Goal: Task Accomplishment & Management: Complete application form

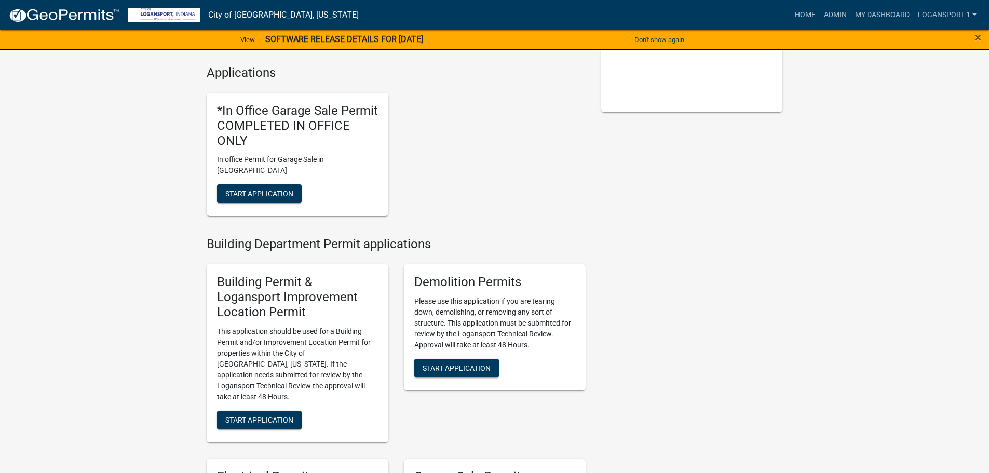
scroll to position [260, 0]
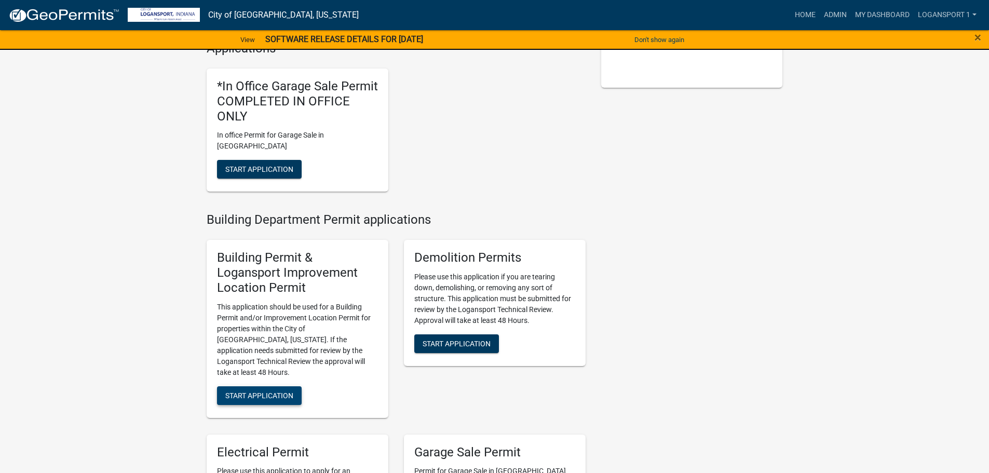
click at [274, 391] on span "Start Application" at bounding box center [259, 395] width 68 height 8
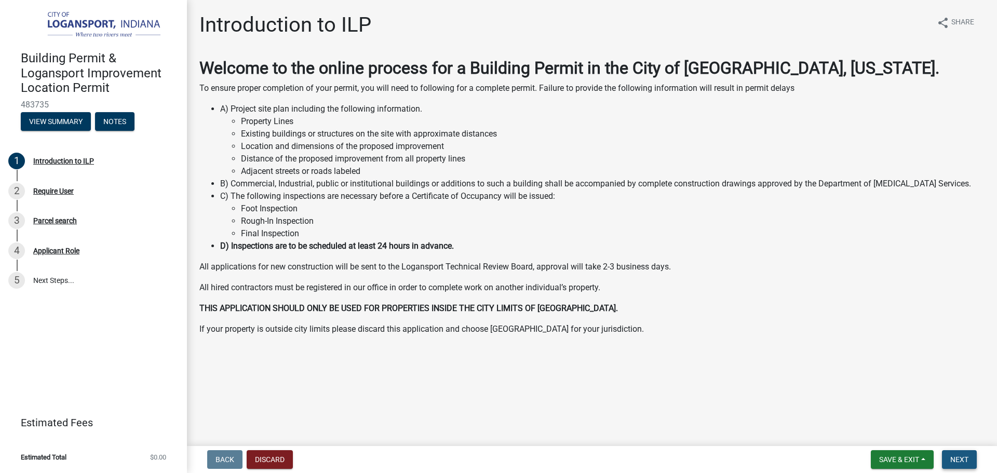
click at [955, 458] on span "Next" at bounding box center [959, 459] width 18 height 8
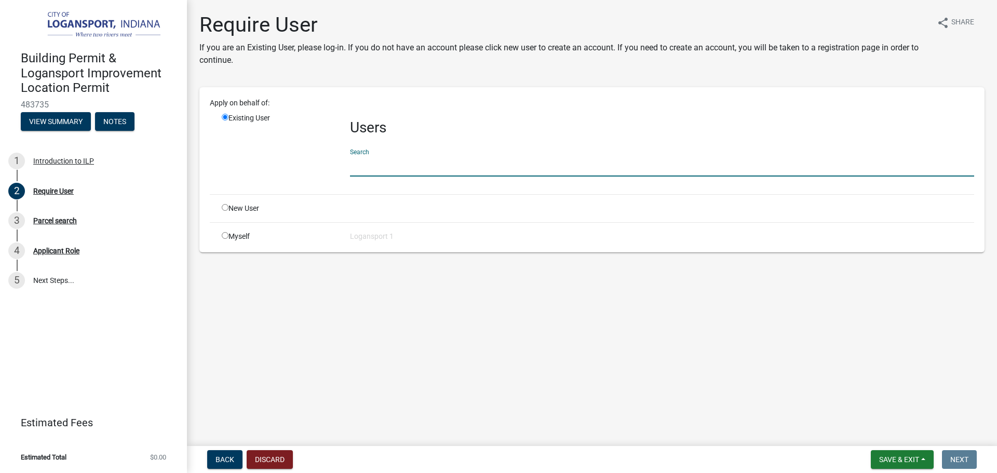
click at [397, 166] on input "text" at bounding box center [662, 165] width 624 height 21
type input "[PERSON_NAME] l"
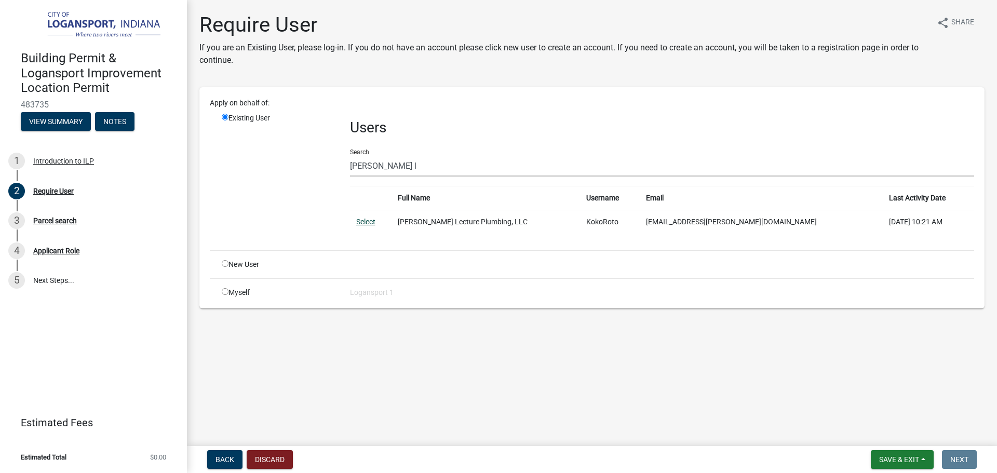
click at [372, 221] on link "Select" at bounding box center [365, 221] width 19 height 8
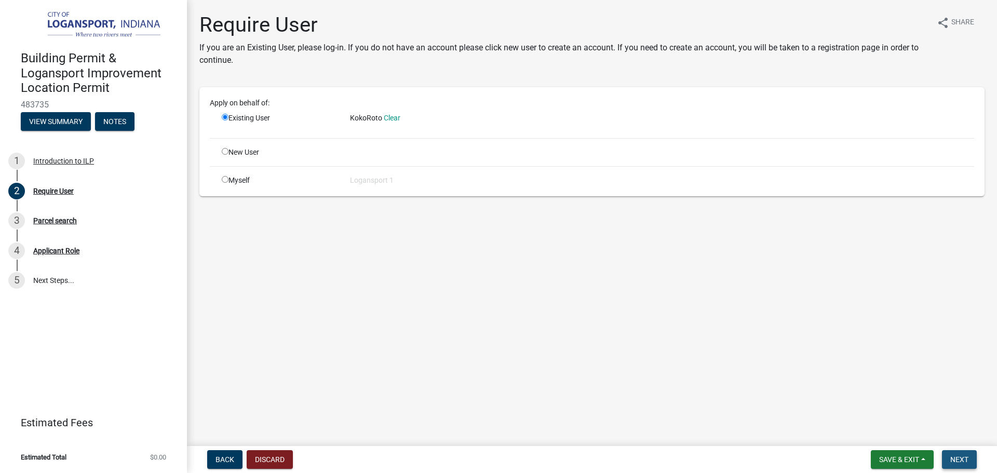
click at [960, 456] on span "Next" at bounding box center [959, 459] width 18 height 8
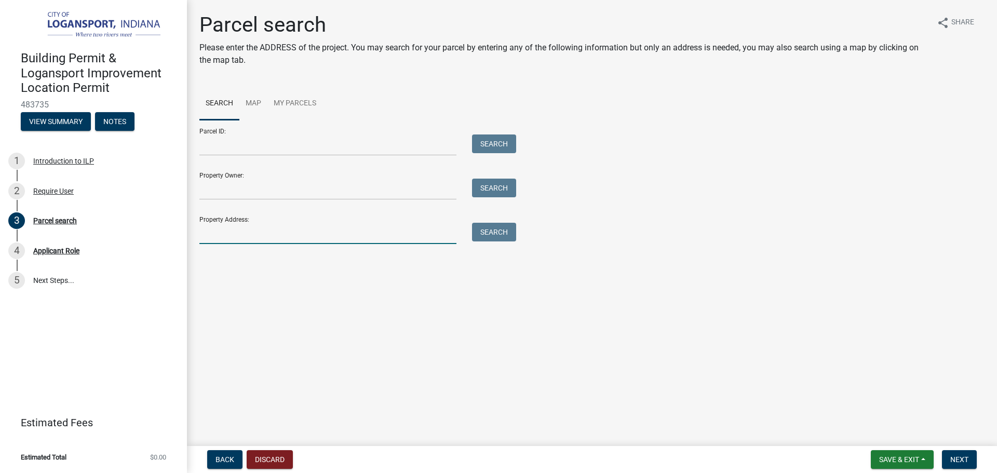
click at [236, 235] on input "Property Address:" at bounding box center [327, 233] width 257 height 21
type input "p"
click at [215, 192] on input "Property Owner:" at bounding box center [327, 189] width 257 height 21
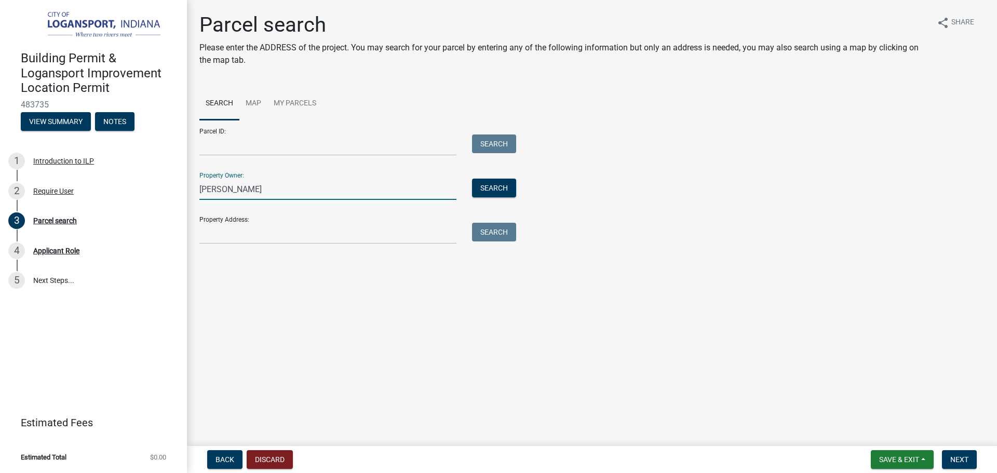
type input "[PERSON_NAME]"
click at [222, 228] on input "Property Address:" at bounding box center [327, 233] width 257 height 21
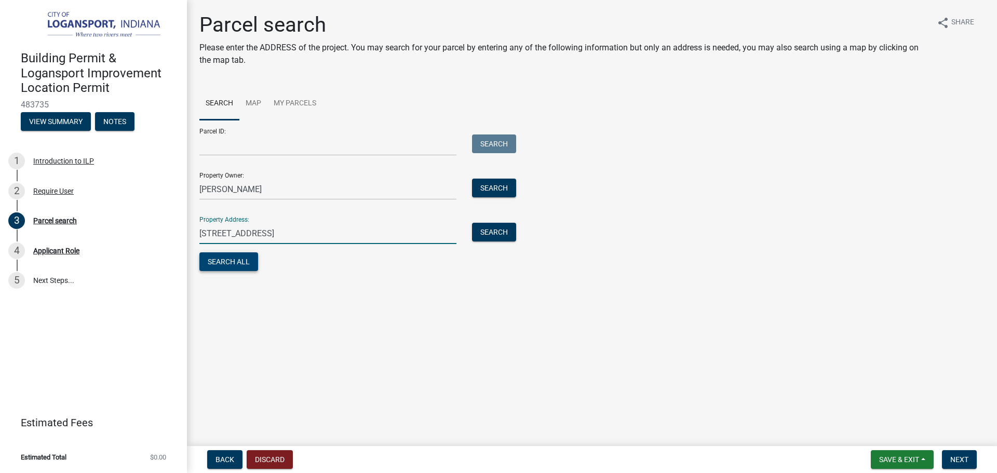
type input "[STREET_ADDRESS]"
click at [236, 263] on button "Search All" at bounding box center [228, 261] width 59 height 19
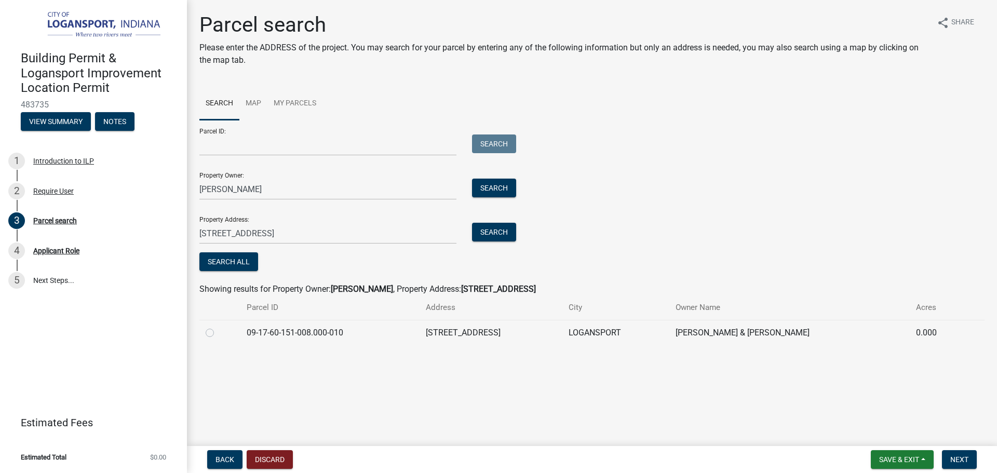
click at [218, 326] on label at bounding box center [218, 326] width 0 height 0
click at [218, 328] on input "radio" at bounding box center [221, 329] width 7 height 7
radio input "true"
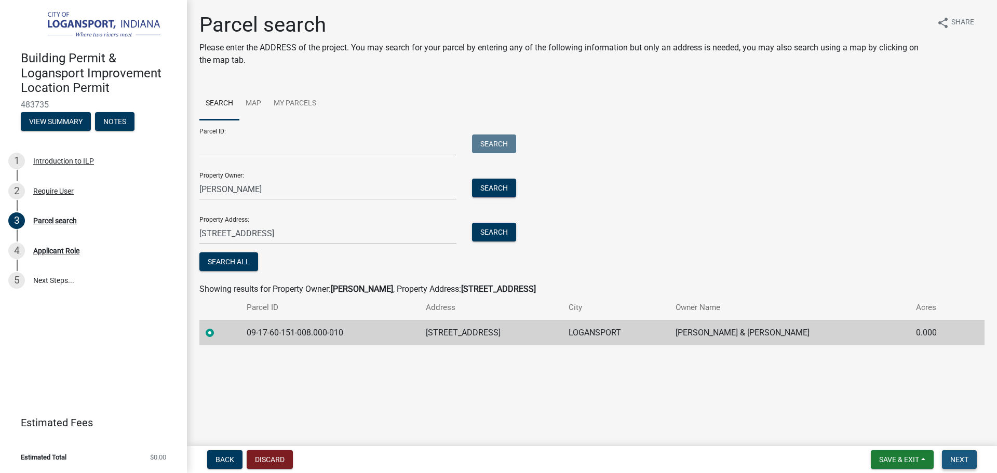
click at [969, 459] on button "Next" at bounding box center [959, 459] width 35 height 19
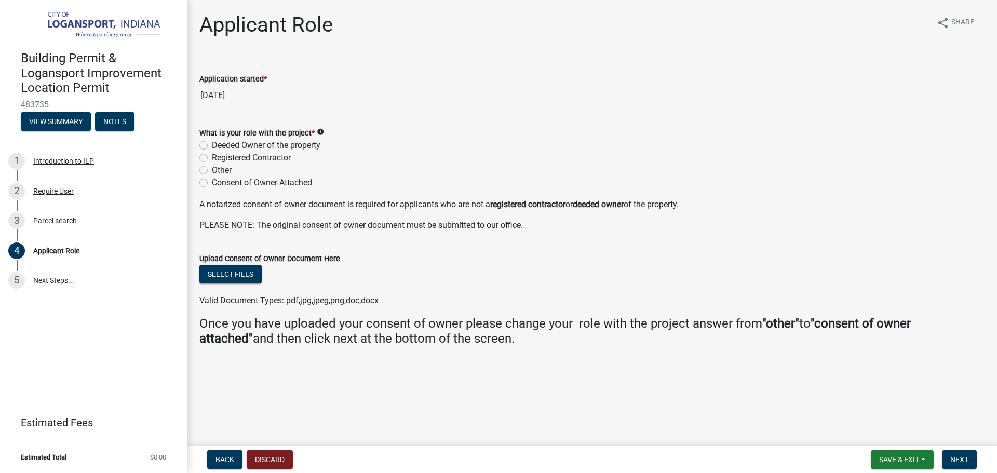
click at [212, 157] on label "Registered Contractor" at bounding box center [251, 158] width 79 height 12
click at [212, 157] on input "Registered Contractor" at bounding box center [215, 155] width 7 height 7
radio input "true"
click at [959, 458] on span "Next" at bounding box center [959, 459] width 18 height 8
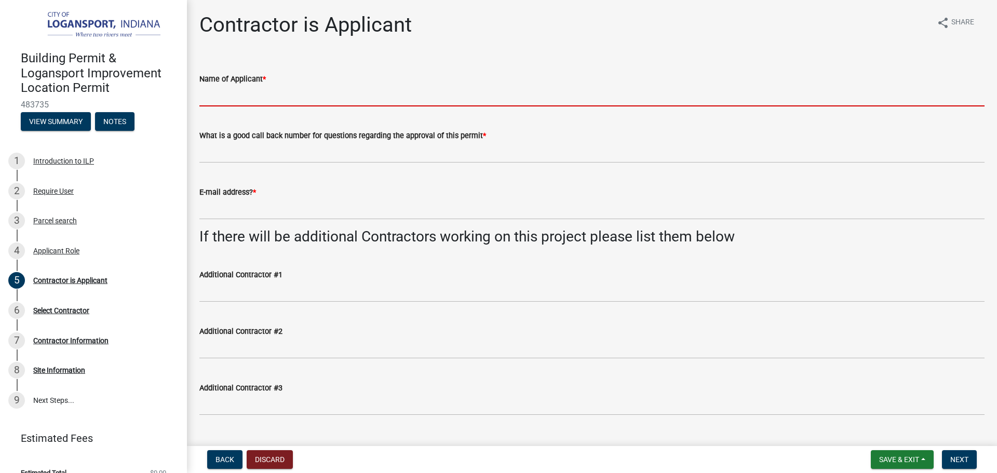
click at [229, 94] on input "Name of Applicant *" at bounding box center [591, 95] width 785 height 21
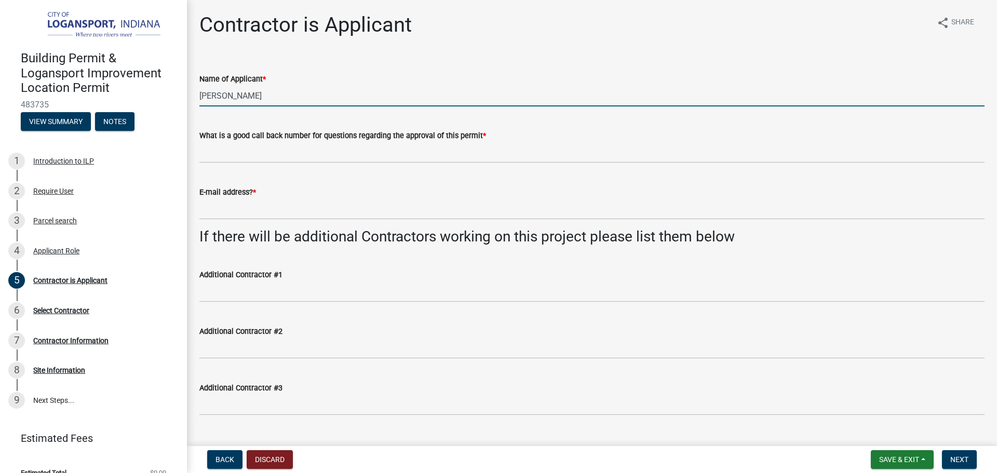
type input "[PERSON_NAME]"
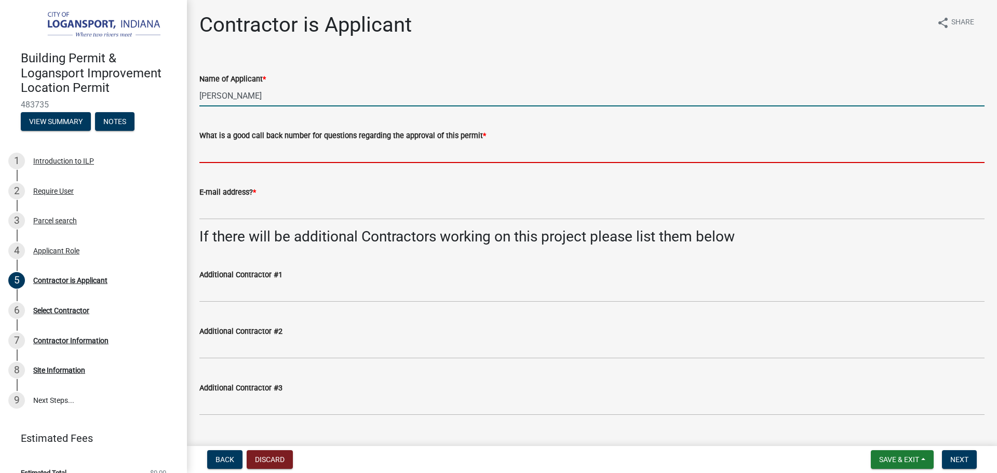
click at [236, 155] on input "What is a good call back number for questions regarding the approval of this pe…" at bounding box center [591, 152] width 785 height 21
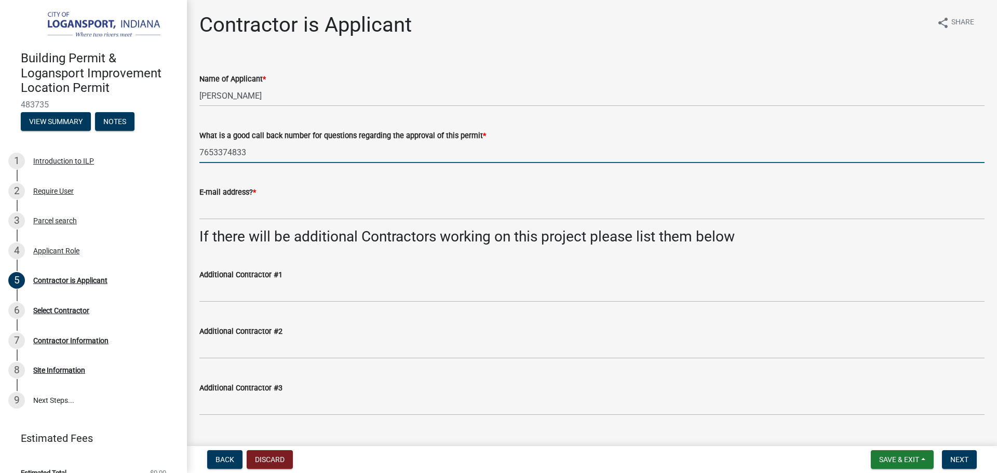
type input "7653374833"
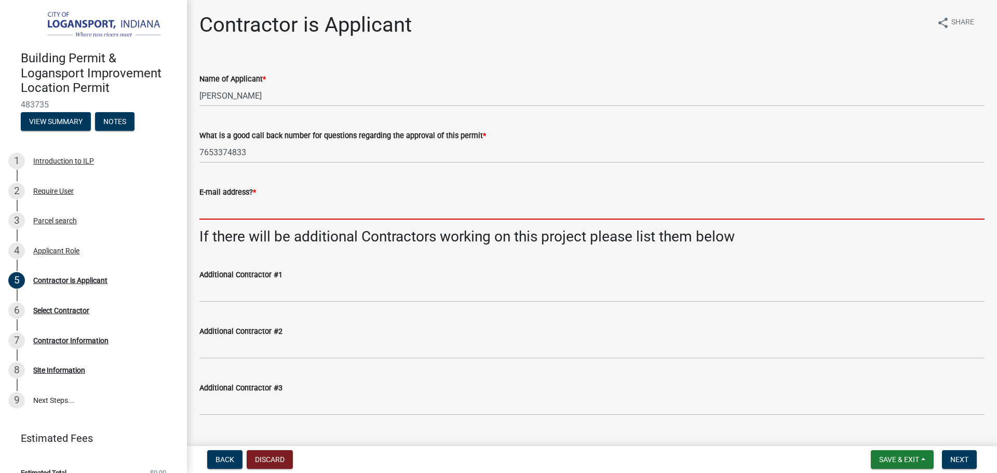
click at [230, 206] on input "E-mail address? *" at bounding box center [591, 208] width 785 height 21
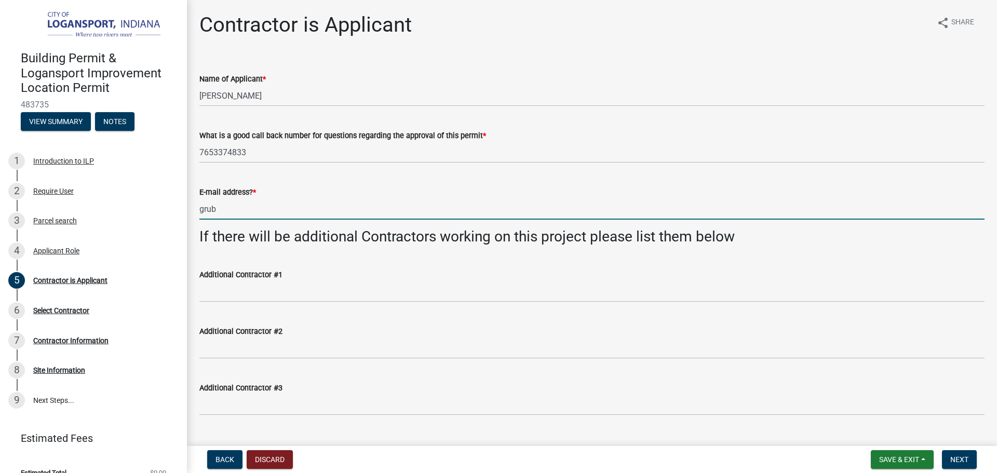
type input "[EMAIL_ADDRESS][DOMAIN_NAME]"
click at [955, 458] on span "Next" at bounding box center [959, 459] width 18 height 8
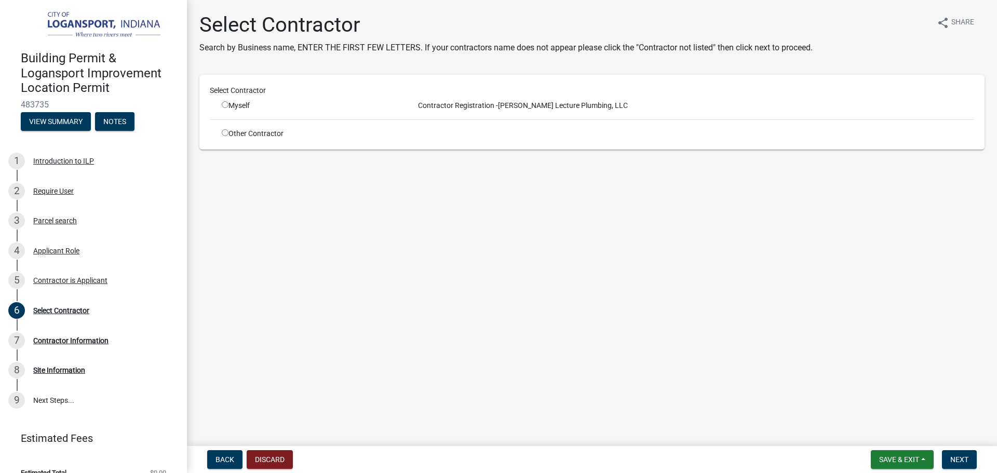
click at [224, 134] on input "radio" at bounding box center [225, 132] width 7 height 7
radio input "true"
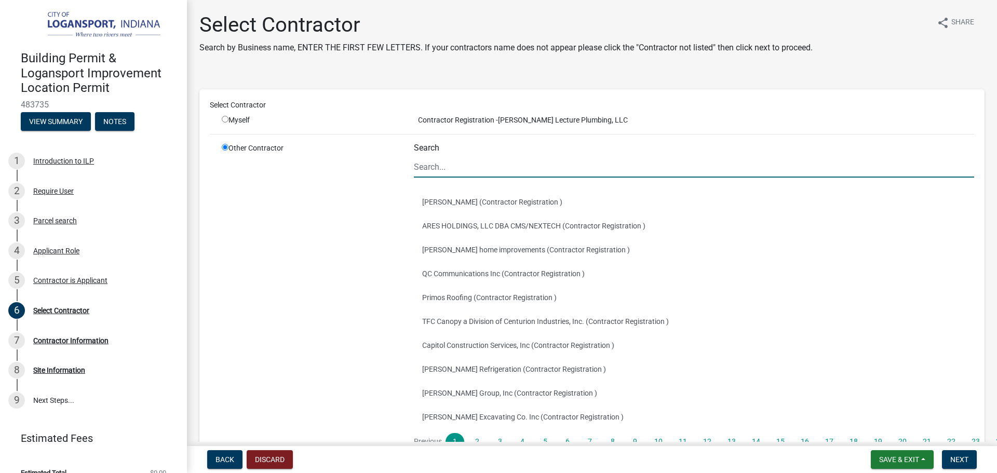
click at [442, 169] on input "Search" at bounding box center [694, 166] width 560 height 21
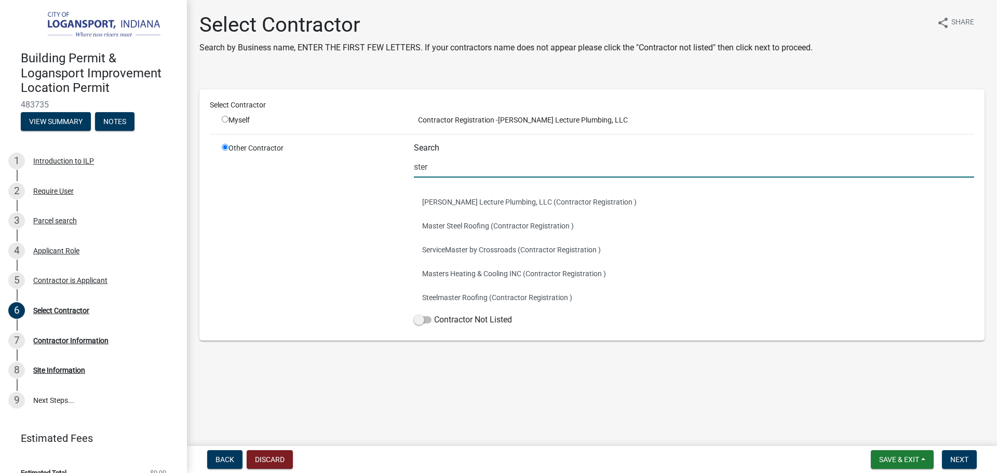
type input "[PERSON_NAME] lecture plumbing llc"
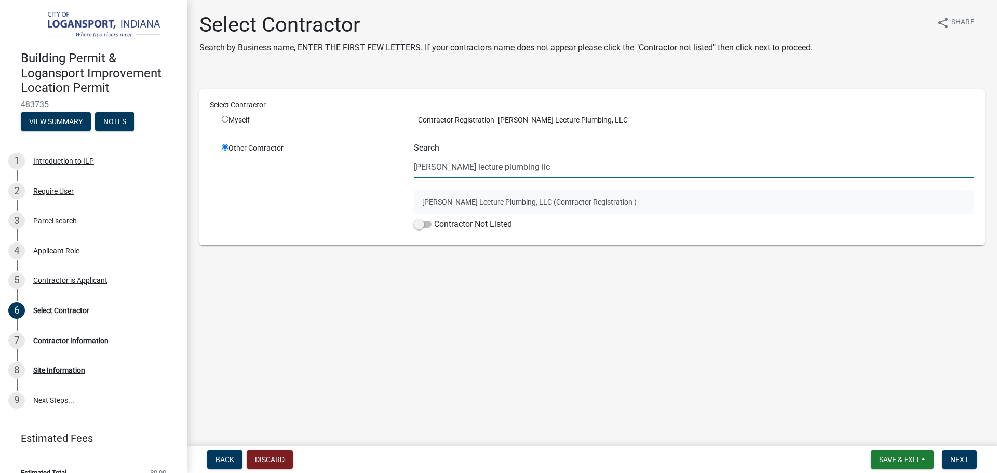
click at [546, 202] on button "[PERSON_NAME] Lecture Plumbing, LLC (Contractor Registration )" at bounding box center [694, 202] width 560 height 24
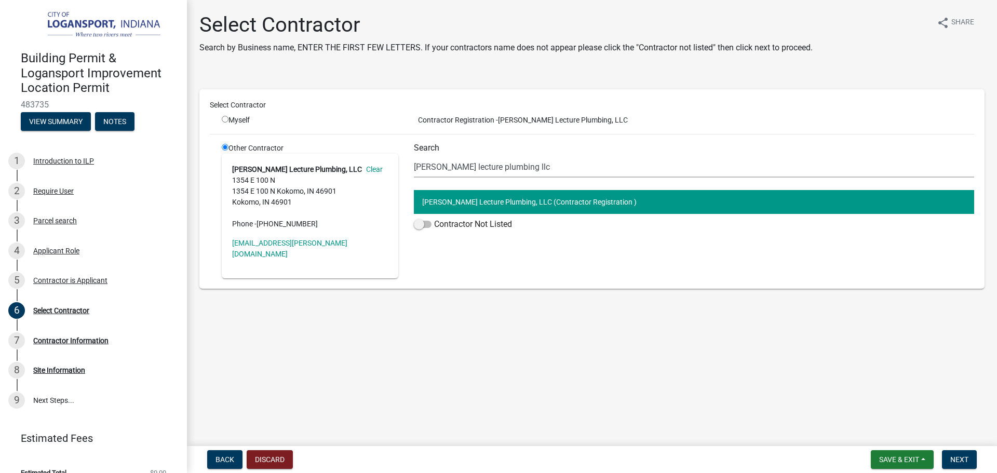
click at [426, 300] on main "Select Contractor Search by Business name, ENTER THE FIRST FEW LETTERS. If your…" at bounding box center [592, 221] width 810 height 442
click at [966, 454] on button "Next" at bounding box center [959, 459] width 35 height 19
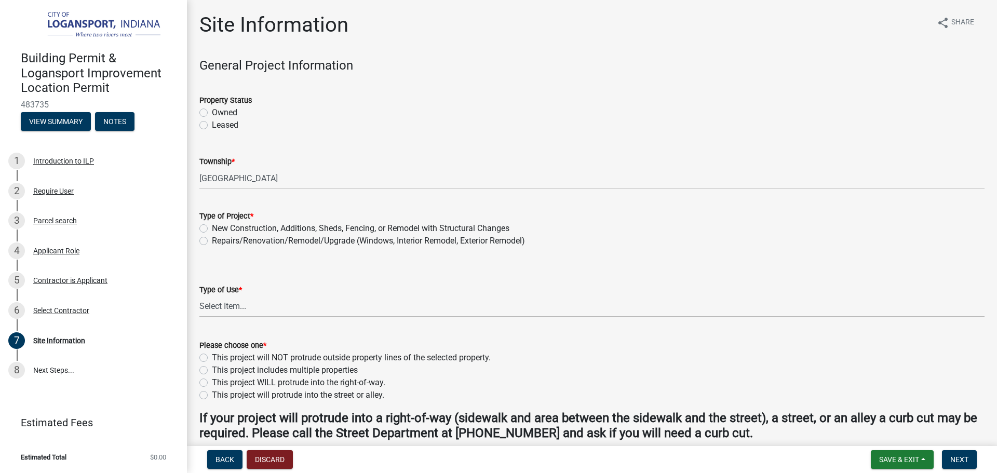
click at [212, 108] on label "Owned" at bounding box center [224, 112] width 25 height 12
click at [212, 108] on input "Owned" at bounding box center [215, 109] width 7 height 7
radio input "true"
click at [212, 237] on label "Repairs/Renovation/Remodel/Upgrade (Windows, Interior Remodel, Exterior Remodel)" at bounding box center [368, 241] width 313 height 12
click at [212, 237] on input "Repairs/Renovation/Remodel/Upgrade (Windows, Interior Remodel, Exterior Remodel)" at bounding box center [215, 238] width 7 height 7
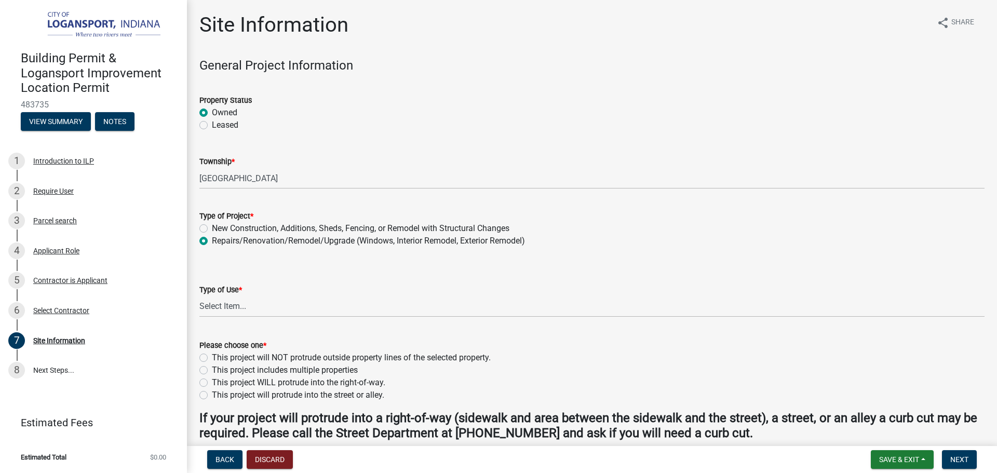
radio input "true"
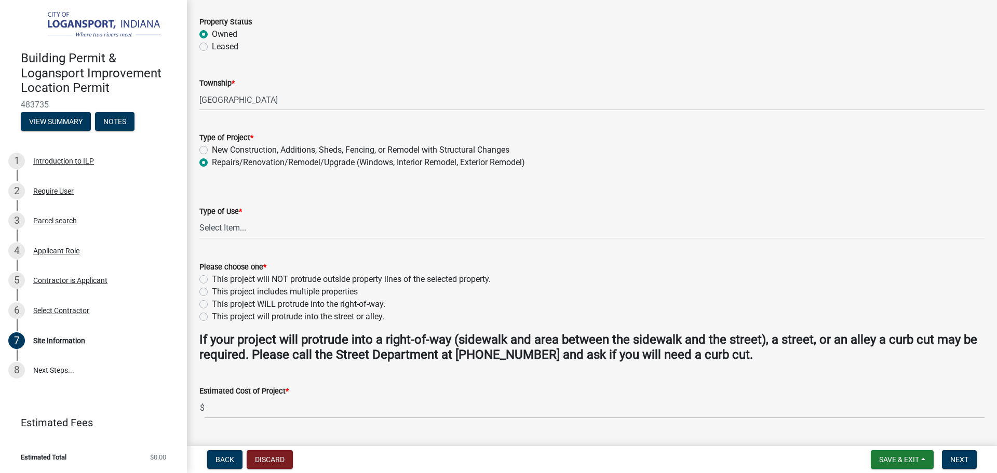
scroll to position [104, 0]
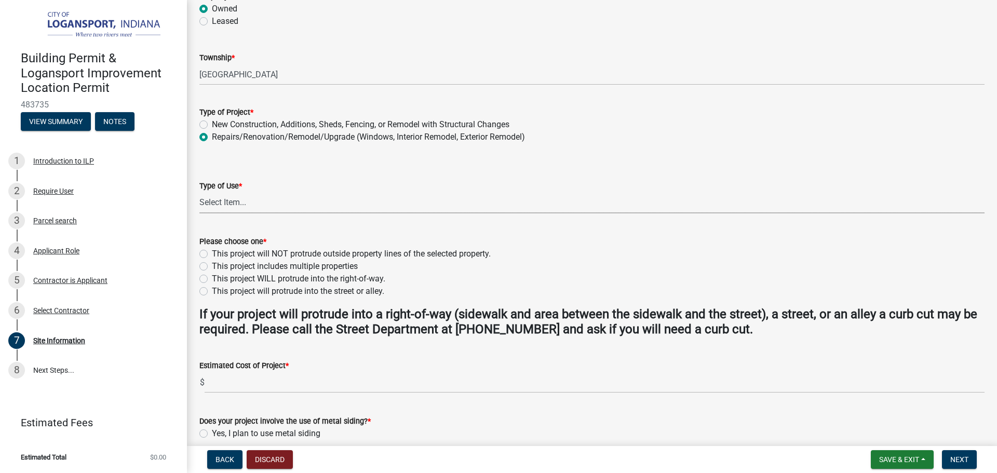
click at [213, 199] on select "Select Item... Residential Commercial/Industrial Agricultural Public/Semi Public" at bounding box center [591, 202] width 785 height 21
click at [199, 192] on select "Select Item... Residential Commercial/Industrial Agricultural Public/Semi Public" at bounding box center [591, 202] width 785 height 21
select select "62802869-e470-474a-8a4c-8dbe1ccdd5ac"
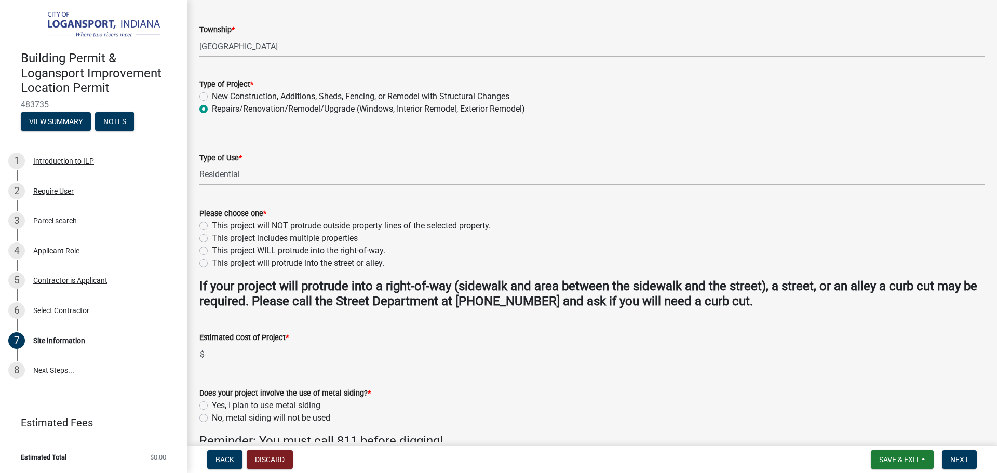
scroll to position [156, 0]
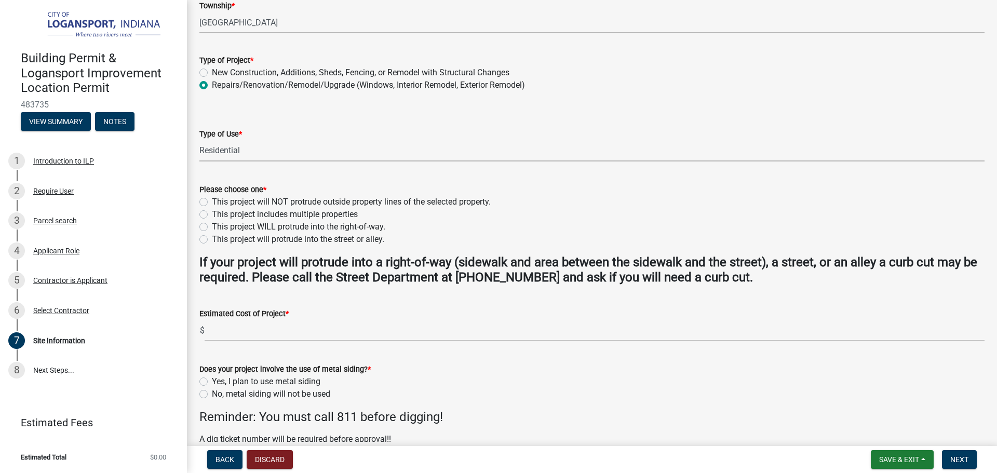
click at [212, 200] on label "This project will NOT protrude outside property lines of the selected property." at bounding box center [351, 202] width 279 height 12
click at [212, 200] on input "This project will NOT protrude outside property lines of the selected property." at bounding box center [215, 199] width 7 height 7
radio input "true"
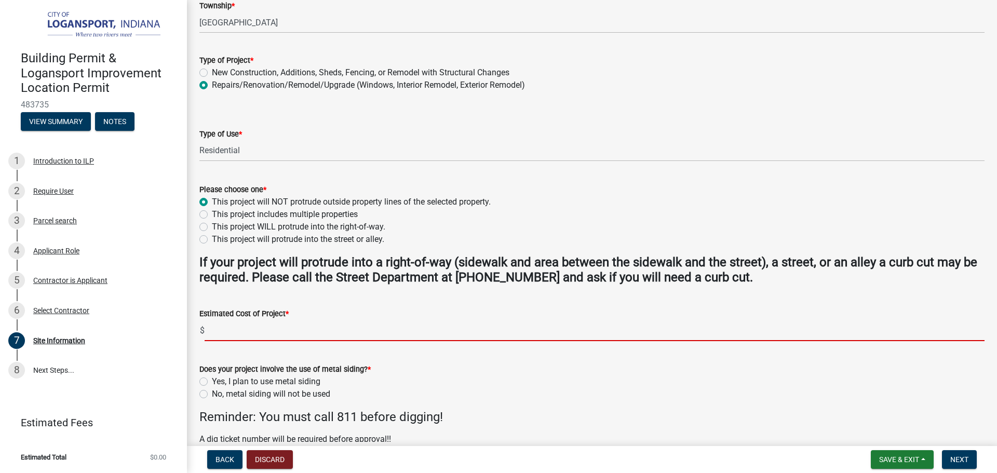
click at [240, 334] on input "text" at bounding box center [595, 330] width 780 height 21
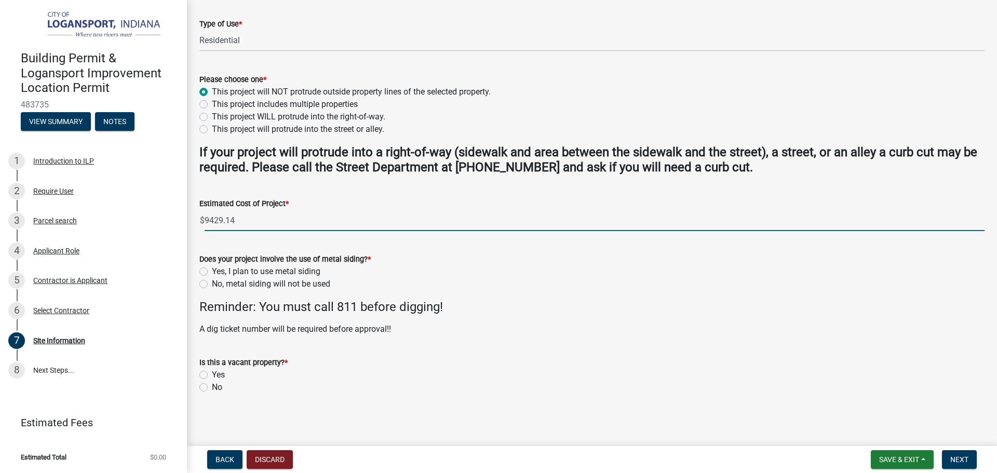
scroll to position [267, 0]
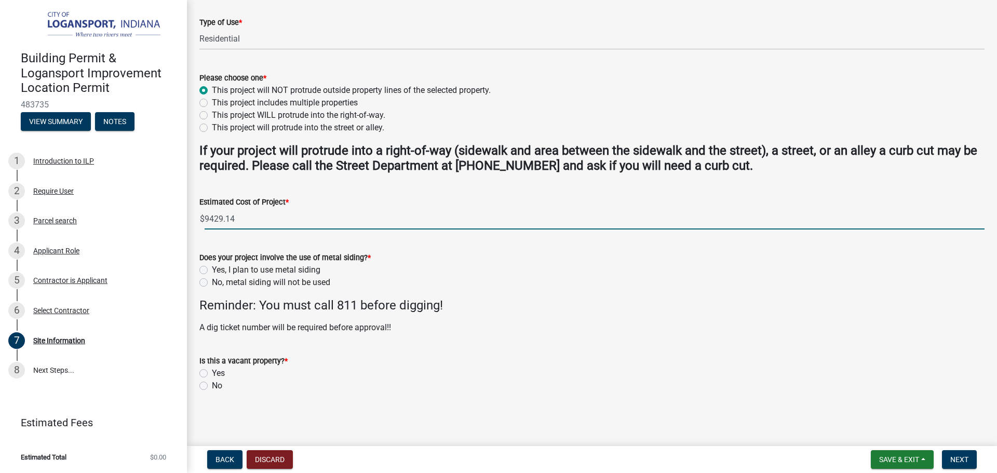
type input "9429.14"
click at [212, 281] on label "No, metal siding will not be used" at bounding box center [271, 282] width 118 height 12
click at [212, 281] on input "No, metal siding will not be used" at bounding box center [215, 279] width 7 height 7
radio input "true"
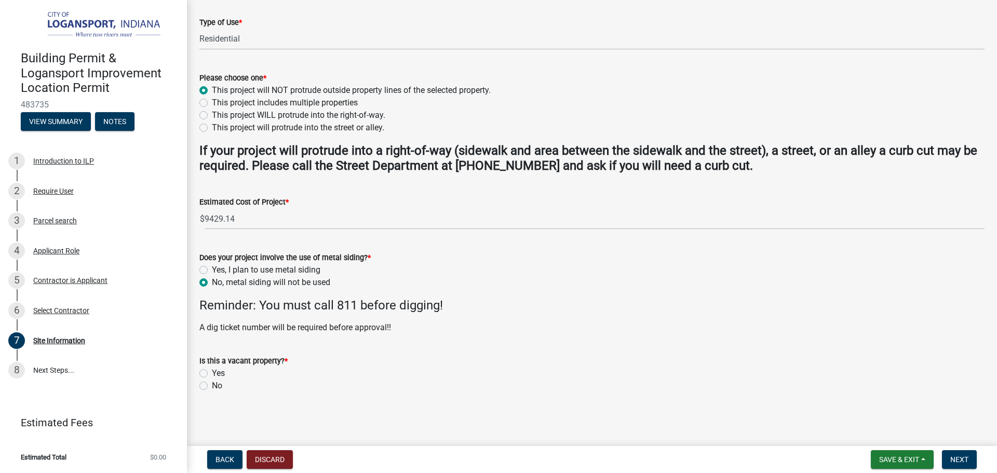
click at [212, 388] on label "No" at bounding box center [217, 385] width 10 height 12
click at [212, 386] on input "No" at bounding box center [215, 382] width 7 height 7
radio input "true"
click at [961, 457] on span "Next" at bounding box center [959, 459] width 18 height 8
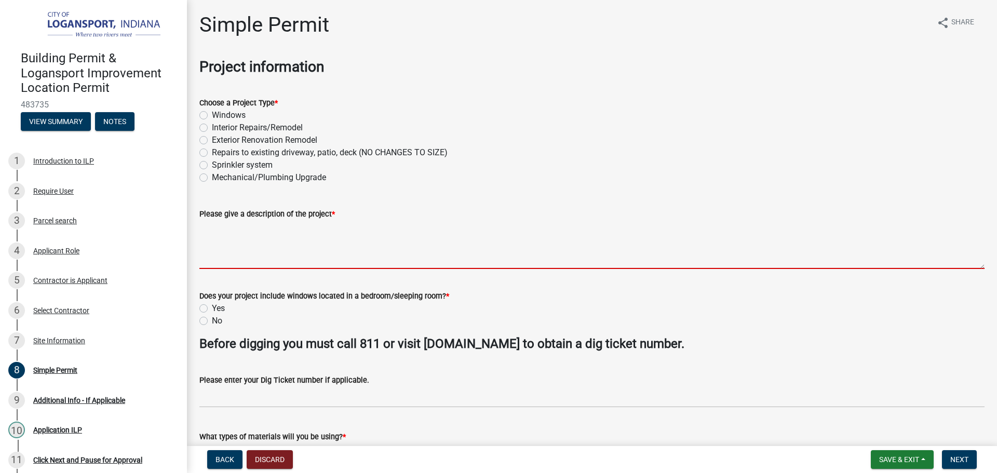
click at [219, 261] on textarea "Please give a description of the project *" at bounding box center [591, 244] width 785 height 49
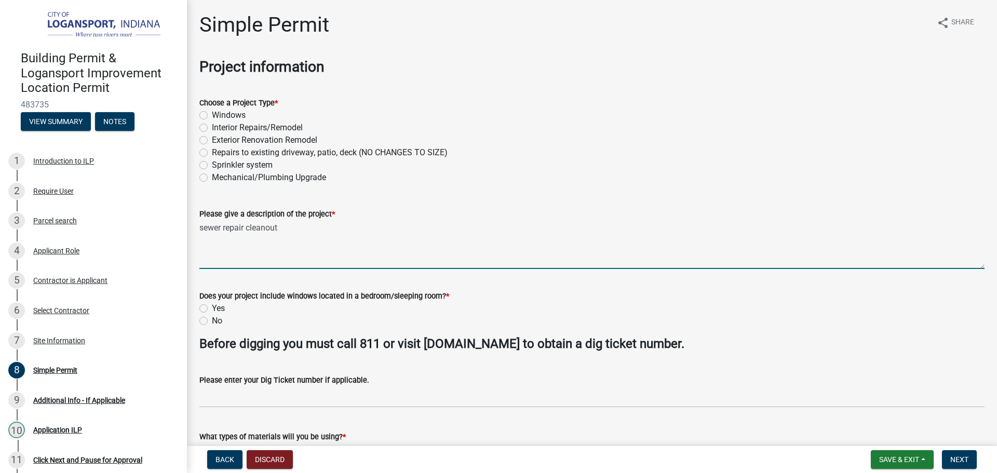
click at [250, 228] on textarea "sewer repair cleanout" at bounding box center [591, 244] width 785 height 49
type textarea "sewer repair cleanout"
click at [212, 140] on label "Exterior Renovation Remodel" at bounding box center [264, 140] width 105 height 12
click at [212, 140] on input "Exterior Renovation Remodel" at bounding box center [215, 137] width 7 height 7
radio input "true"
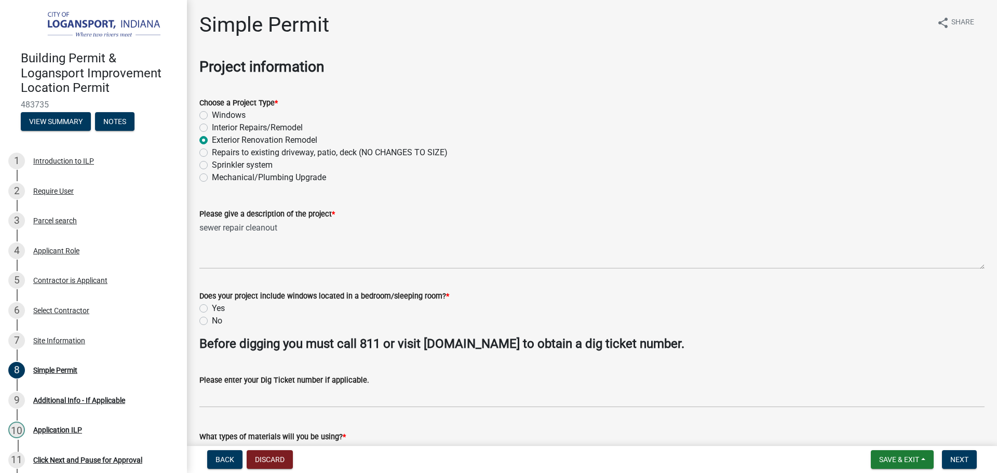
click at [212, 175] on label "Mechanical/Plumbing Upgrade" at bounding box center [269, 177] width 114 height 12
click at [212, 175] on input "Mechanical/Plumbing Upgrade" at bounding box center [215, 174] width 7 height 7
radio input "true"
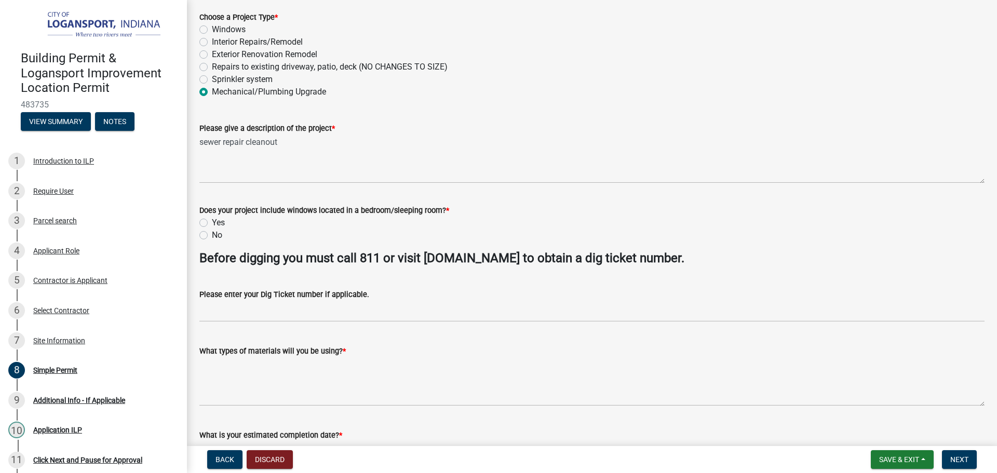
scroll to position [104, 0]
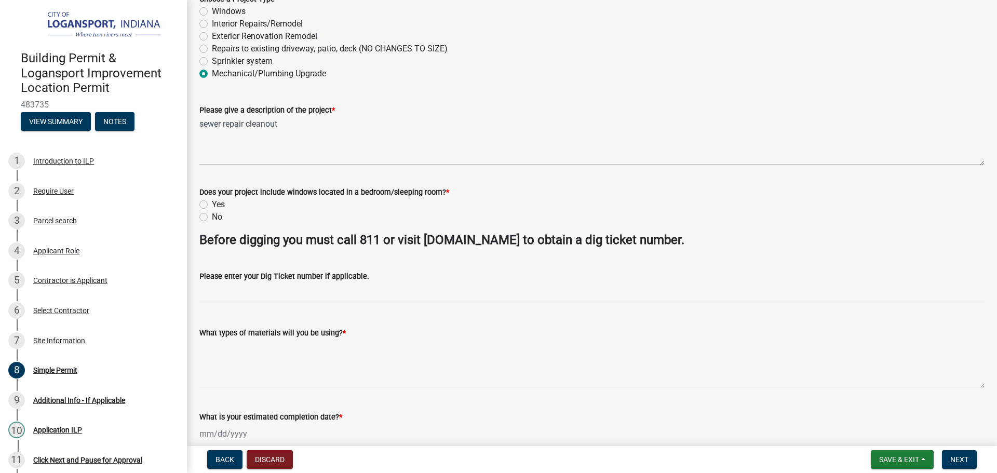
click at [212, 215] on label "No" at bounding box center [217, 217] width 10 height 12
click at [212, 215] on input "No" at bounding box center [215, 214] width 7 height 7
radio input "true"
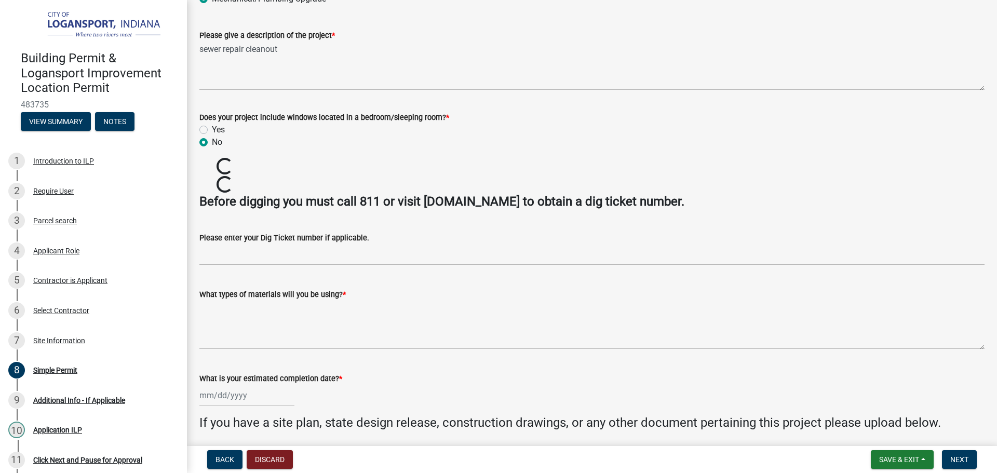
scroll to position [208, 0]
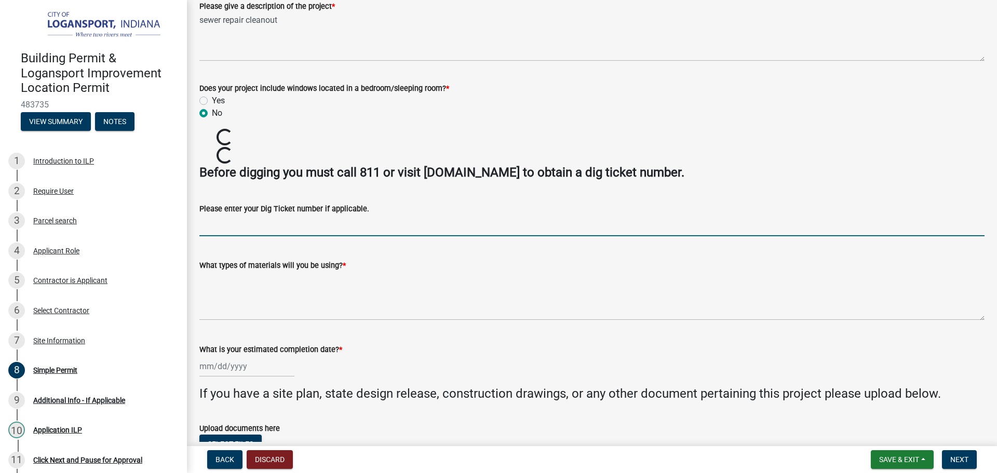
click at [252, 225] on input "Please enter your Dig Ticket number if applicable." at bounding box center [591, 225] width 785 height 21
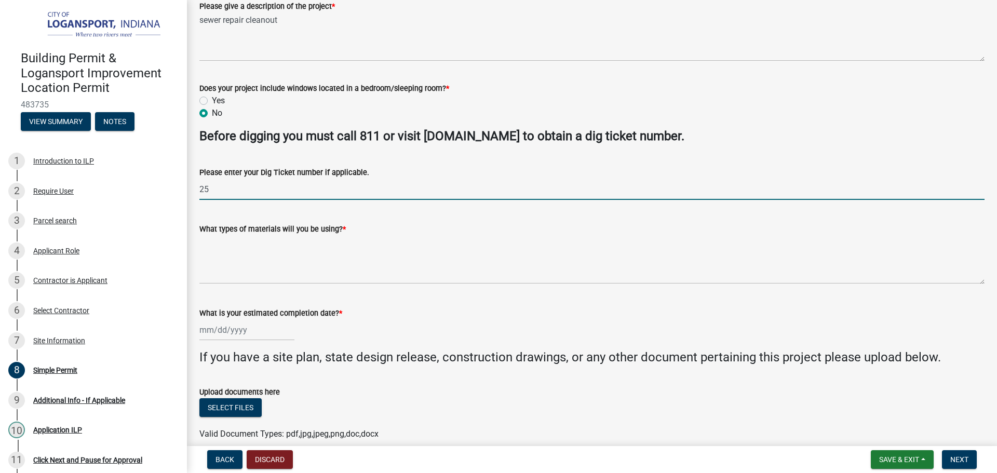
type input "2"
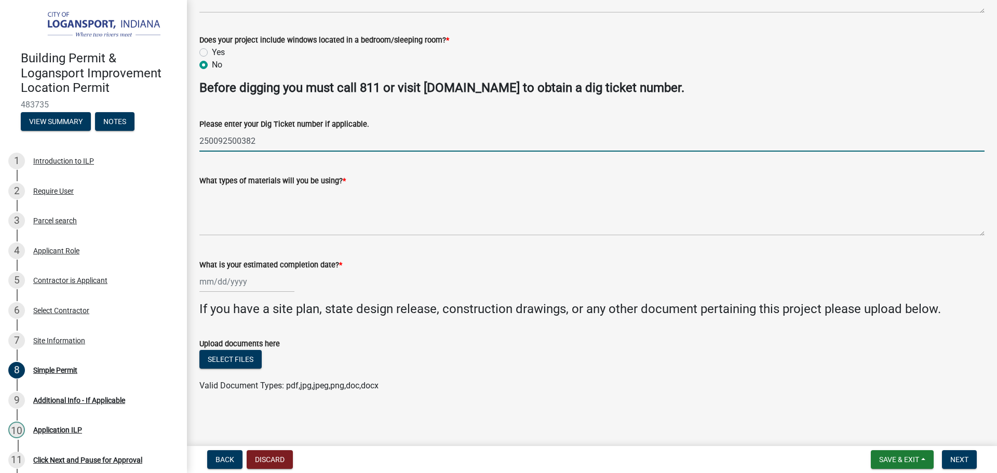
type input "250092500382"
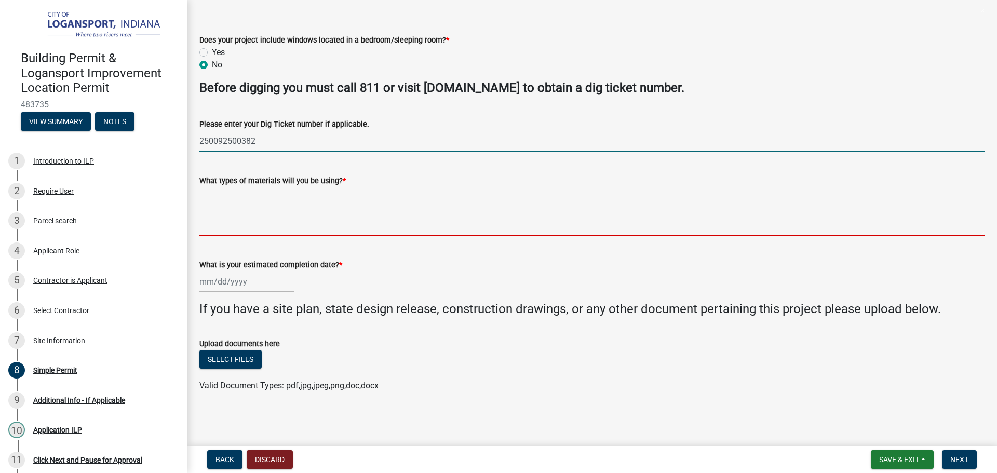
click at [241, 232] on textarea "What types of materials will you be using? *" at bounding box center [591, 211] width 785 height 49
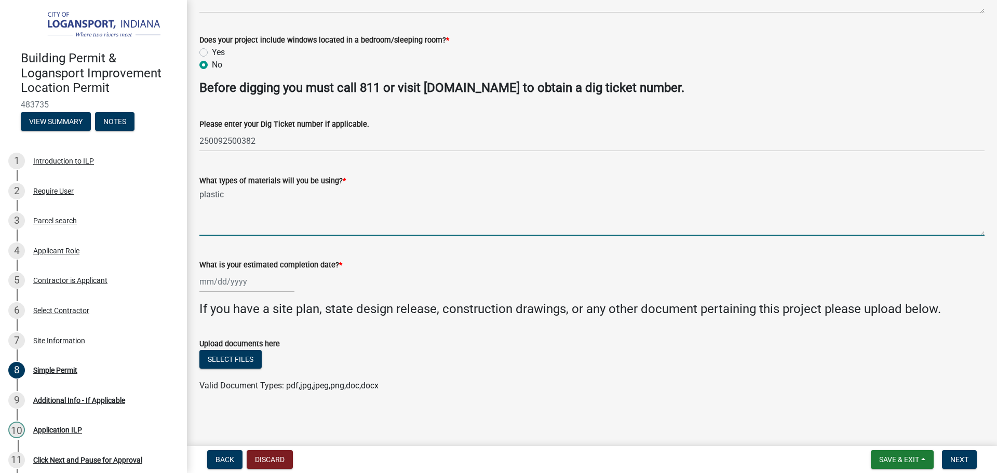
type textarea "plastic"
click at [258, 284] on div at bounding box center [246, 281] width 95 height 21
select select "9"
select select "2025"
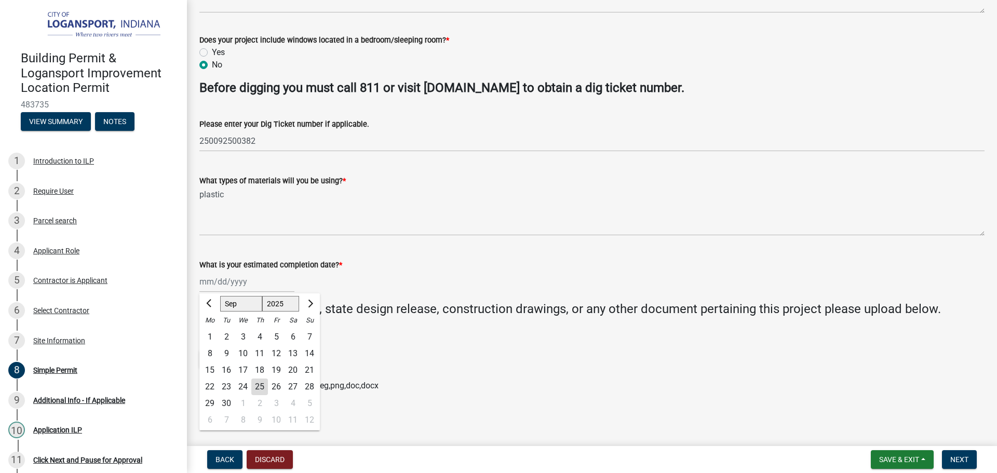
click at [264, 385] on div "25" at bounding box center [259, 386] width 17 height 17
type input "[DATE]"
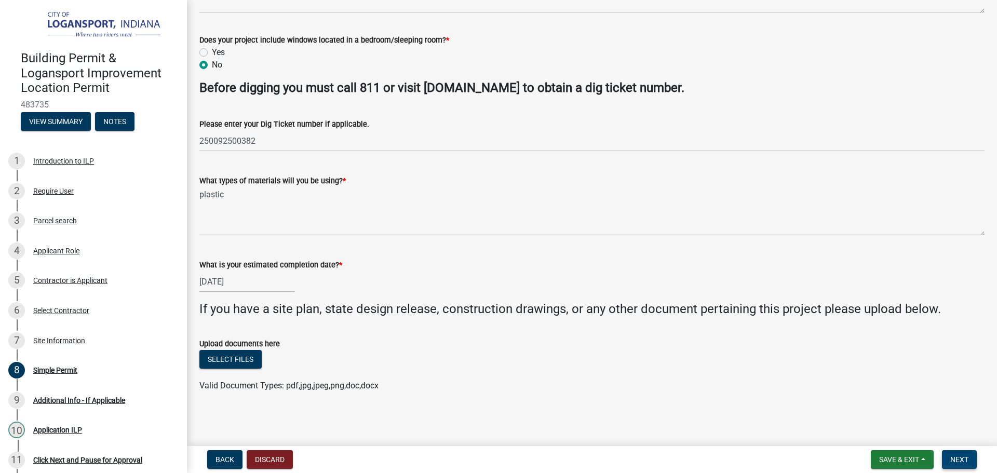
click at [953, 451] on button "Next" at bounding box center [959, 459] width 35 height 19
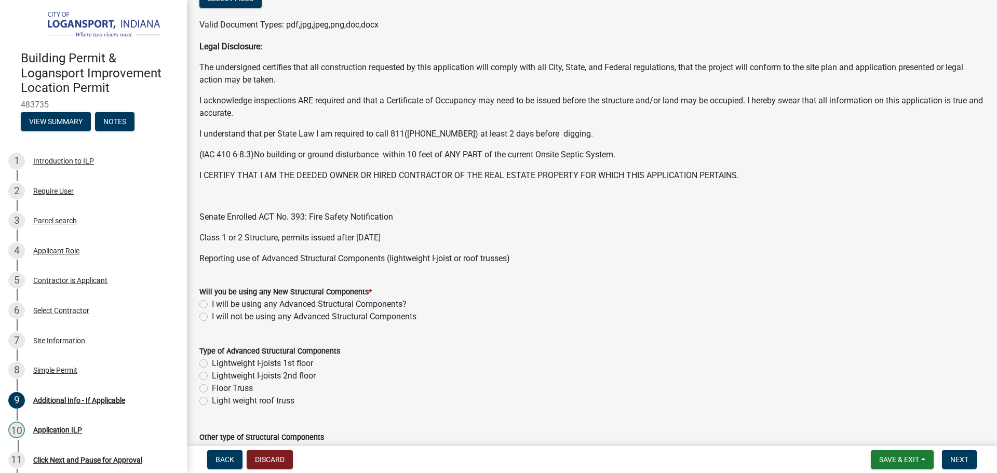
scroll to position [208, 0]
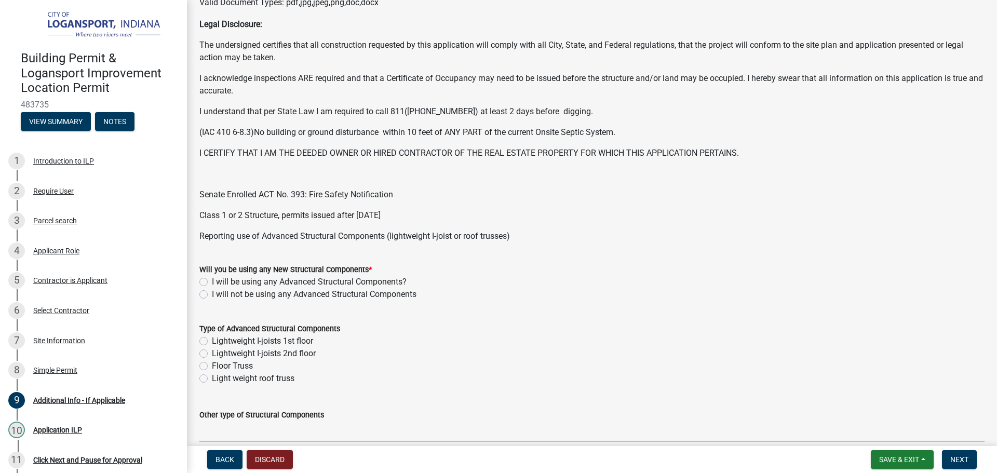
click at [212, 283] on label "I will be using any Advanced Structural Components?" at bounding box center [309, 282] width 195 height 12
click at [212, 282] on input "I will be using any Advanced Structural Components?" at bounding box center [215, 279] width 7 height 7
radio input "true"
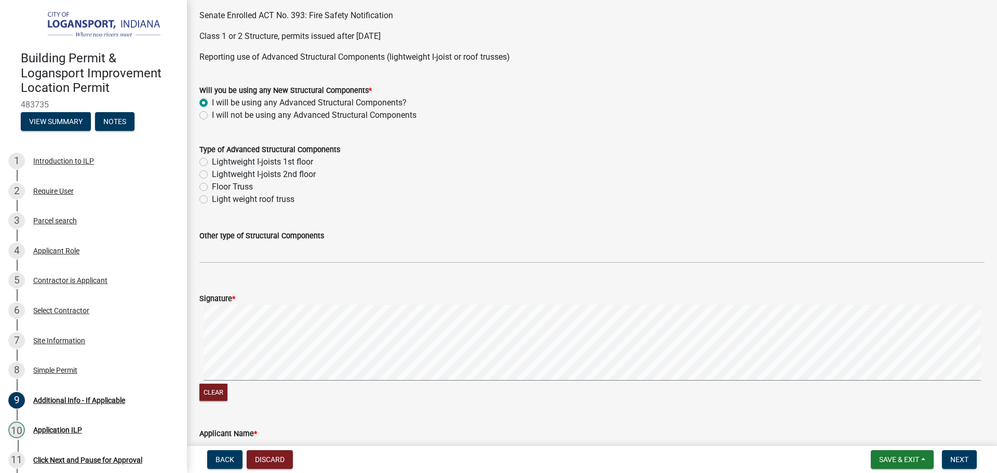
scroll to position [467, 0]
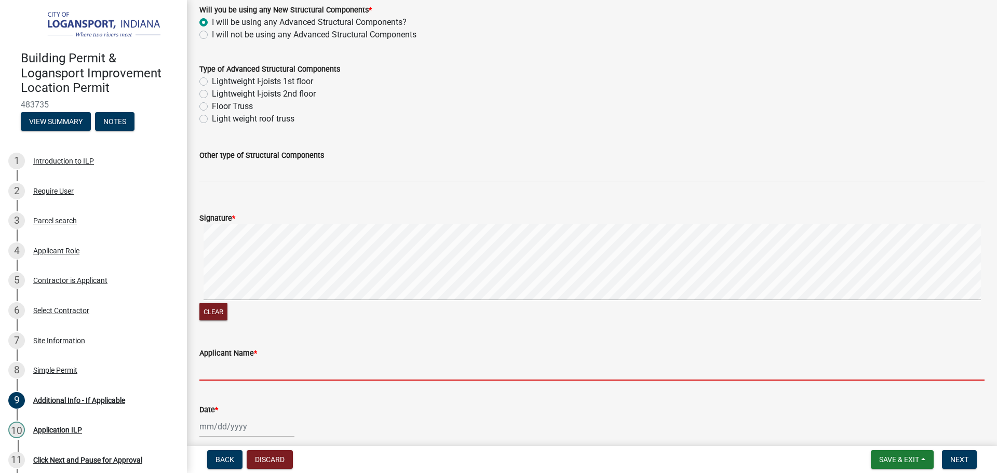
click at [246, 362] on input "Applicant Name *" at bounding box center [591, 369] width 785 height 21
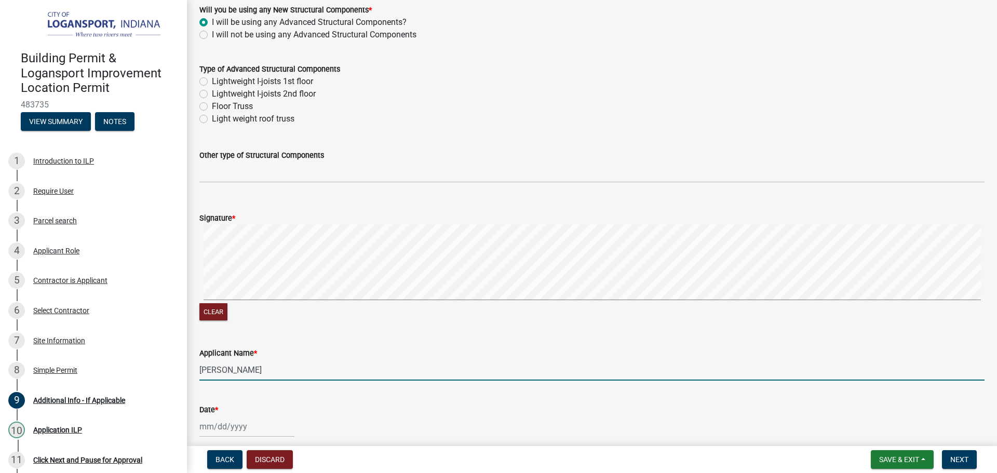
type input "[PERSON_NAME]"
click at [256, 429] on div at bounding box center [246, 426] width 95 height 21
select select "9"
select select "2025"
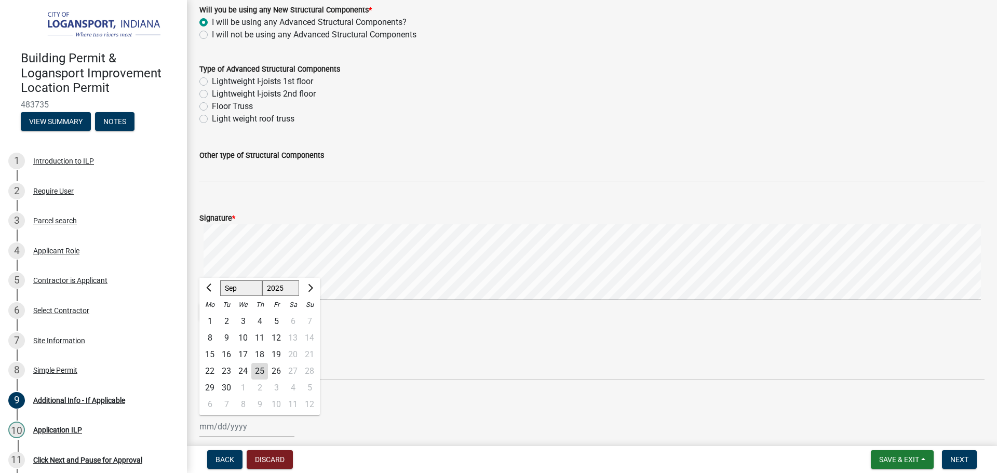
click at [265, 369] on div "25" at bounding box center [259, 371] width 17 height 17
type input "[DATE]"
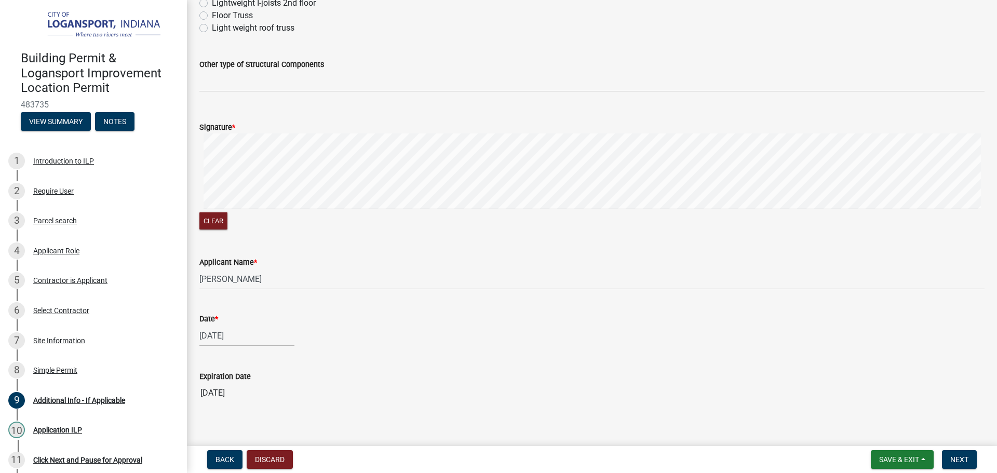
scroll to position [569, 0]
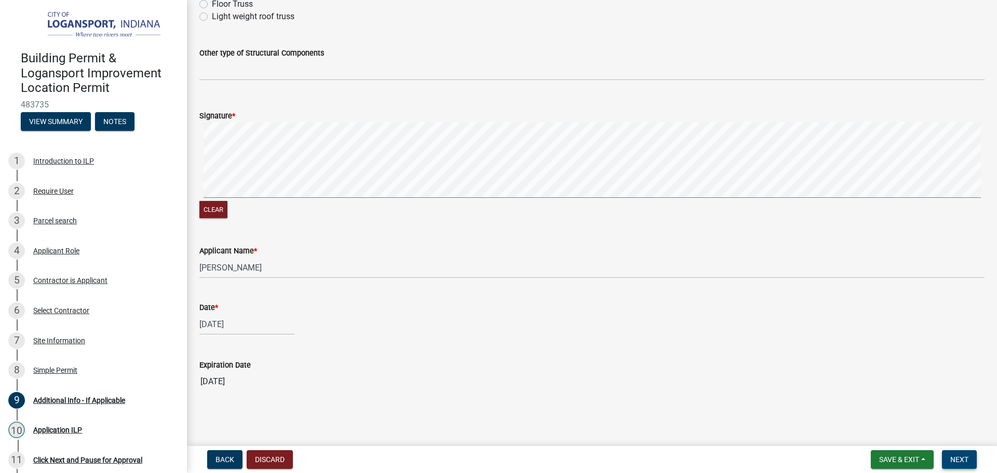
click at [949, 457] on button "Next" at bounding box center [959, 459] width 35 height 19
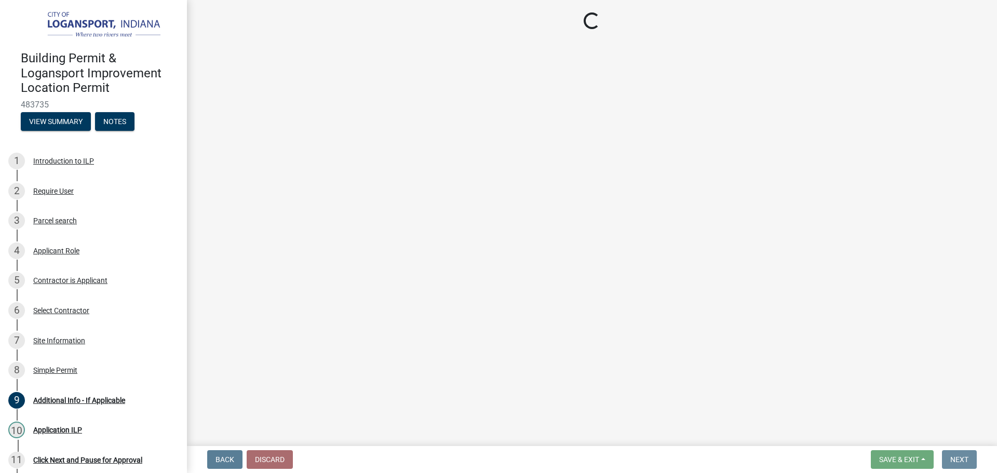
scroll to position [0, 0]
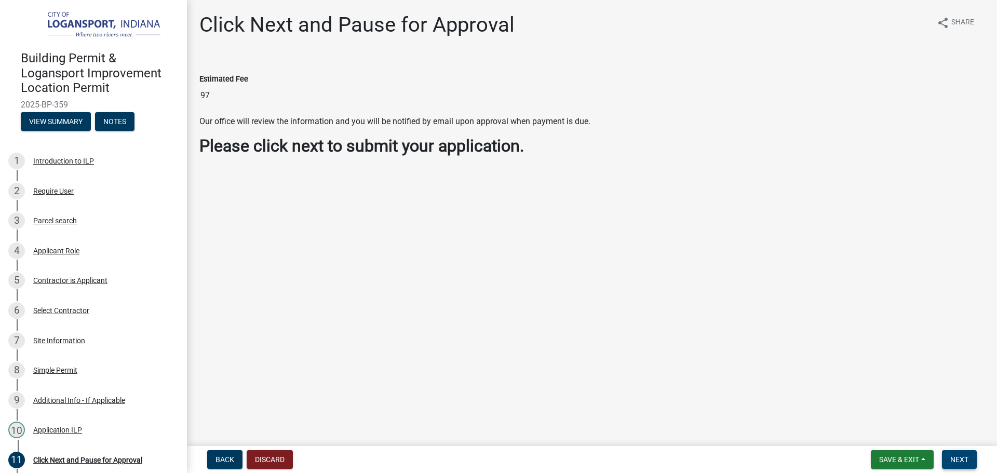
click at [951, 456] on span "Next" at bounding box center [959, 459] width 18 height 8
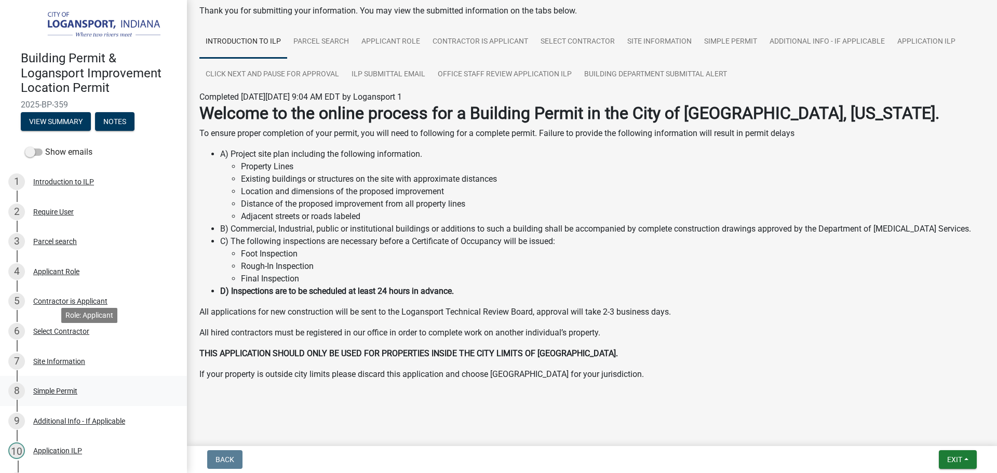
scroll to position [184, 0]
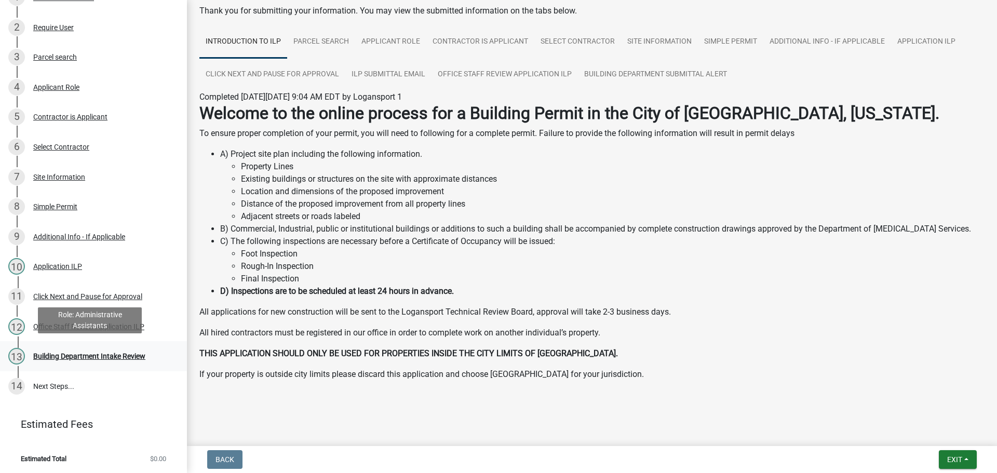
click at [118, 359] on div "13 Building Department Intake Review" at bounding box center [89, 356] width 162 height 17
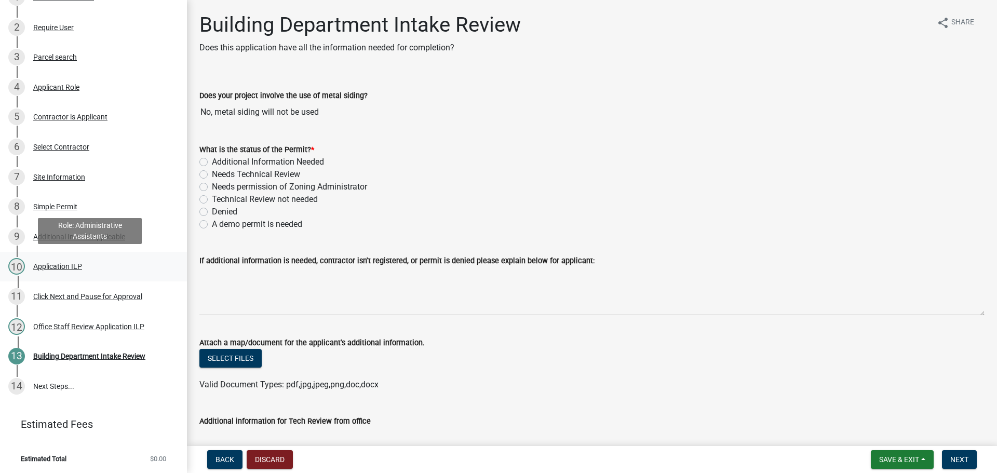
click at [79, 266] on div "Application ILP" at bounding box center [57, 266] width 49 height 7
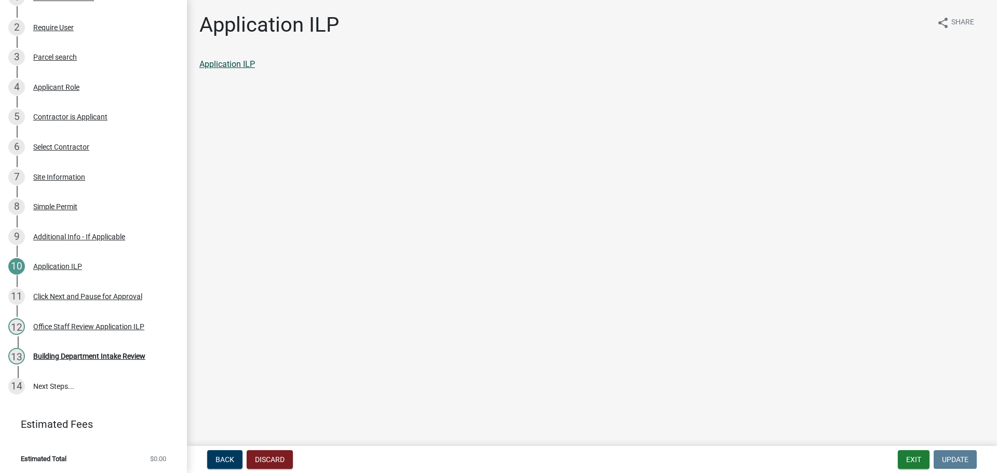
click at [244, 69] on link "Application ILP" at bounding box center [227, 64] width 56 height 10
click at [61, 156] on link "6 Select Contractor" at bounding box center [93, 147] width 187 height 30
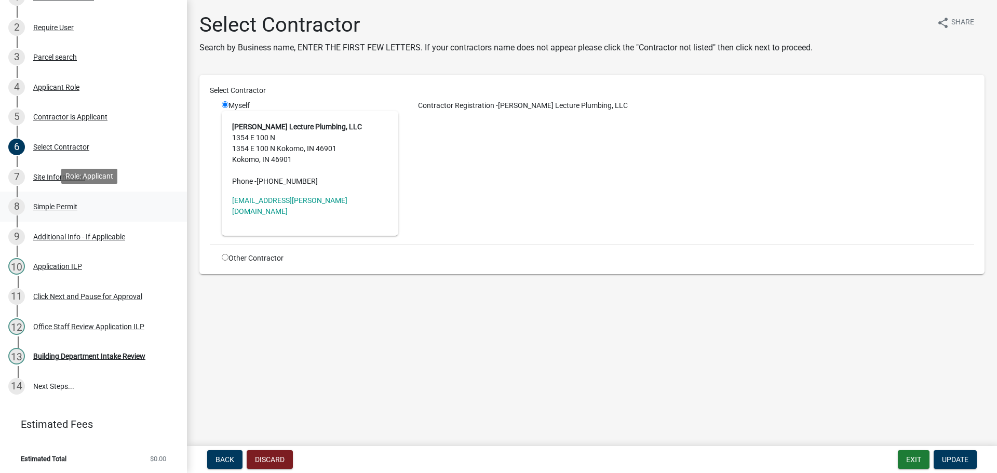
click at [55, 208] on div "Simple Permit" at bounding box center [55, 206] width 44 height 7
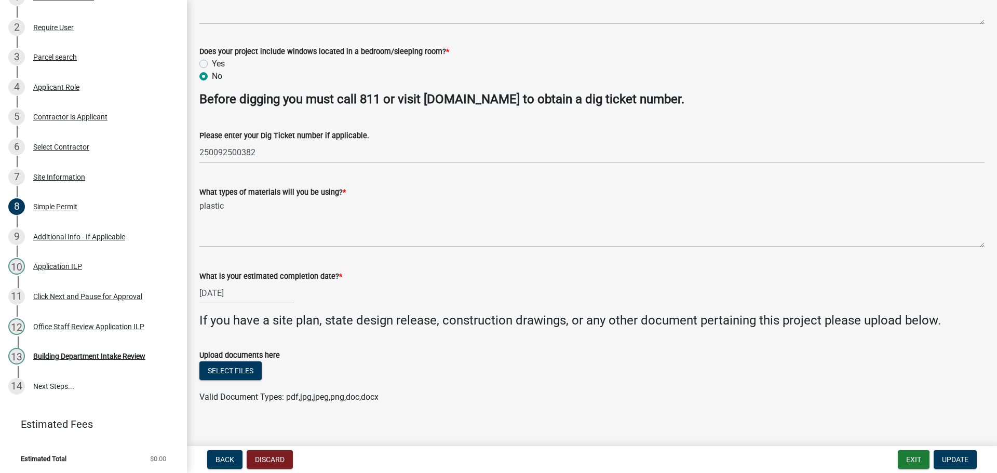
scroll to position [256, 0]
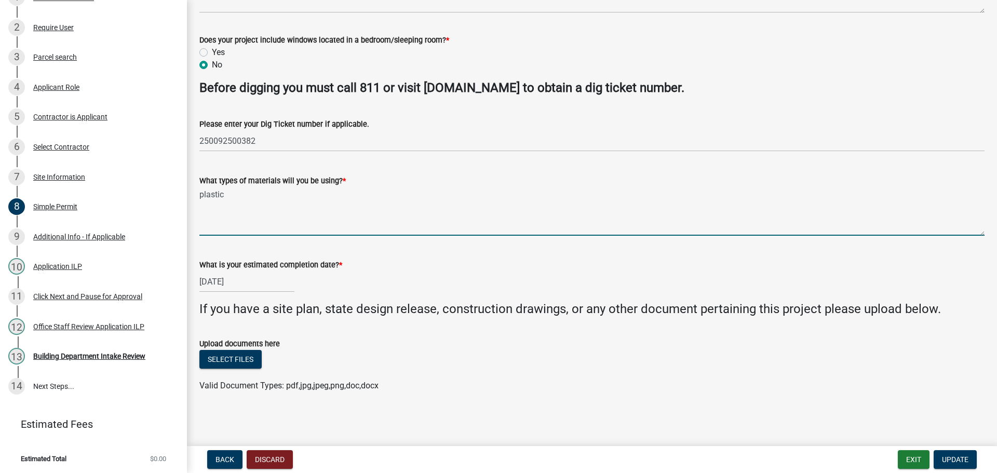
click at [292, 196] on textarea "plastic" at bounding box center [591, 211] width 785 height 49
type textarea "plastic schedule 35"
click at [975, 457] on button "Update" at bounding box center [954, 459] width 43 height 19
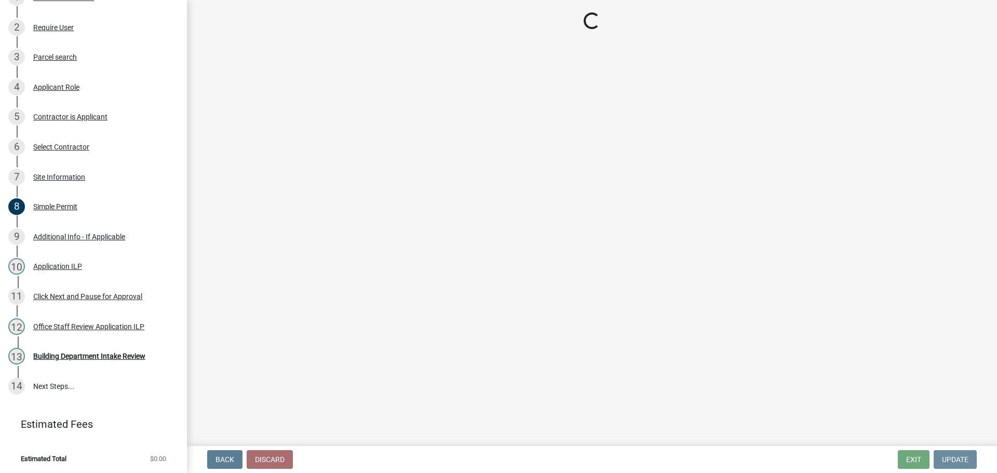
scroll to position [0, 0]
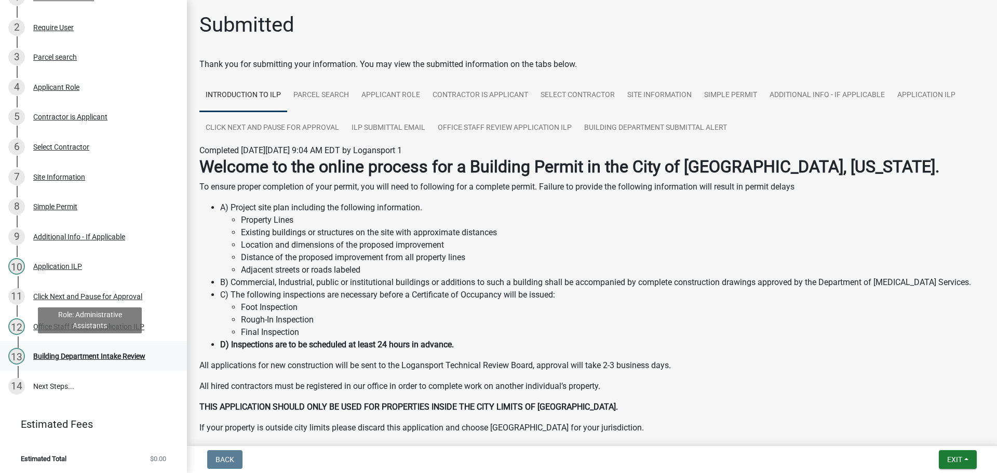
click at [121, 356] on div "Building Department Intake Review" at bounding box center [89, 355] width 112 height 7
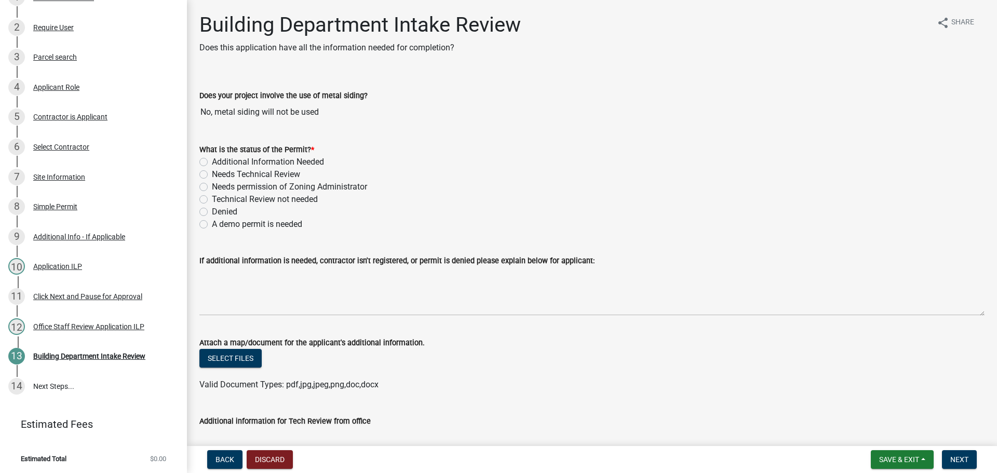
click at [201, 194] on div "Technical Review not needed" at bounding box center [591, 199] width 785 height 12
click at [212, 198] on label "Technical Review not needed" at bounding box center [265, 199] width 106 height 12
click at [212, 198] on input "Technical Review not needed" at bounding box center [215, 196] width 7 height 7
radio input "true"
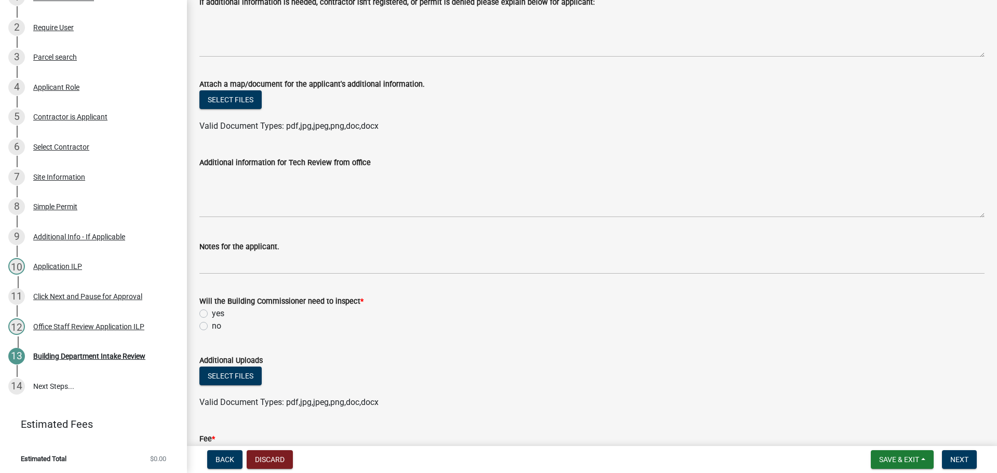
scroll to position [260, 0]
click at [212, 309] on label "yes" at bounding box center [218, 312] width 12 height 12
click at [212, 309] on input "yes" at bounding box center [215, 309] width 7 height 7
radio input "true"
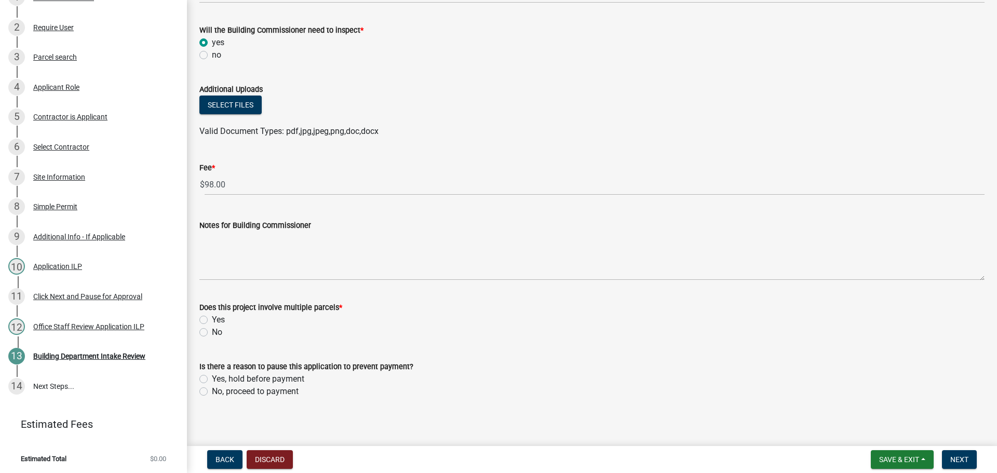
scroll to position [535, 0]
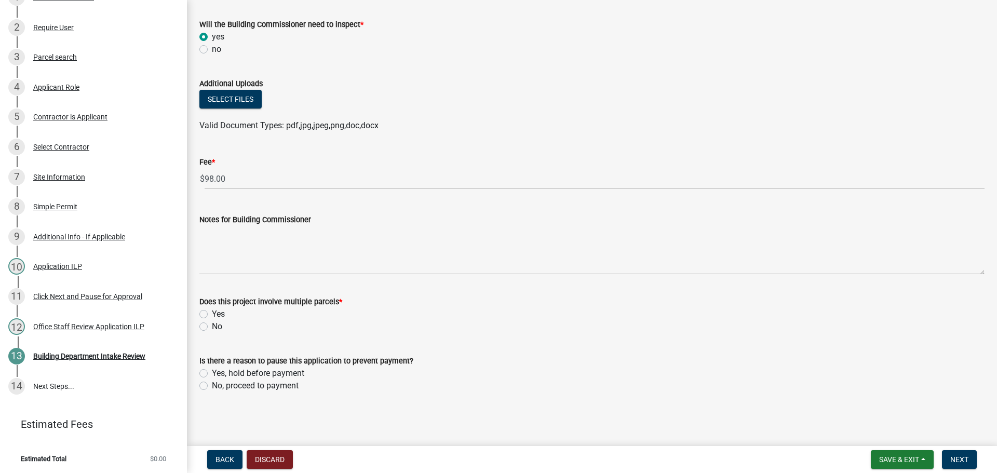
click at [212, 324] on label "No" at bounding box center [217, 326] width 10 height 12
click at [212, 324] on input "No" at bounding box center [215, 323] width 7 height 7
radio input "true"
click at [212, 382] on label "No, proceed to payment" at bounding box center [255, 385] width 87 height 12
click at [212, 382] on input "No, proceed to payment" at bounding box center [215, 382] width 7 height 7
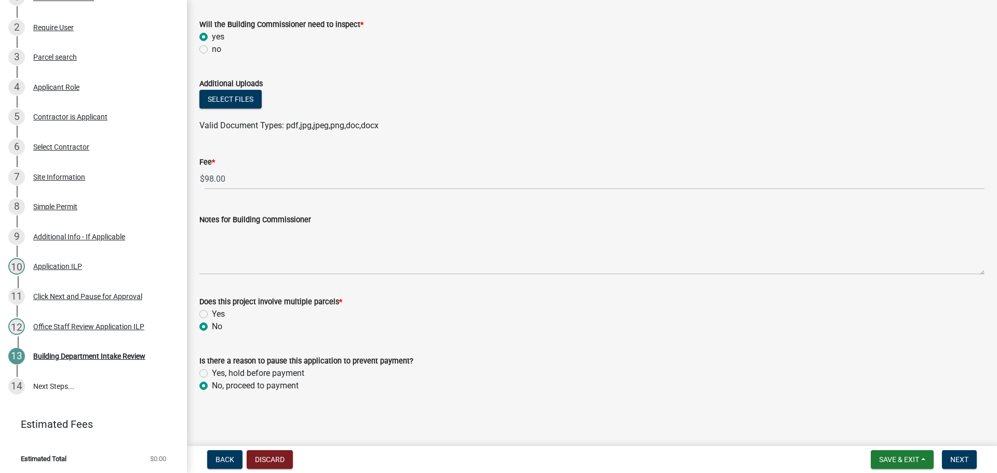
radio input "true"
click at [956, 463] on span "Next" at bounding box center [959, 459] width 18 height 8
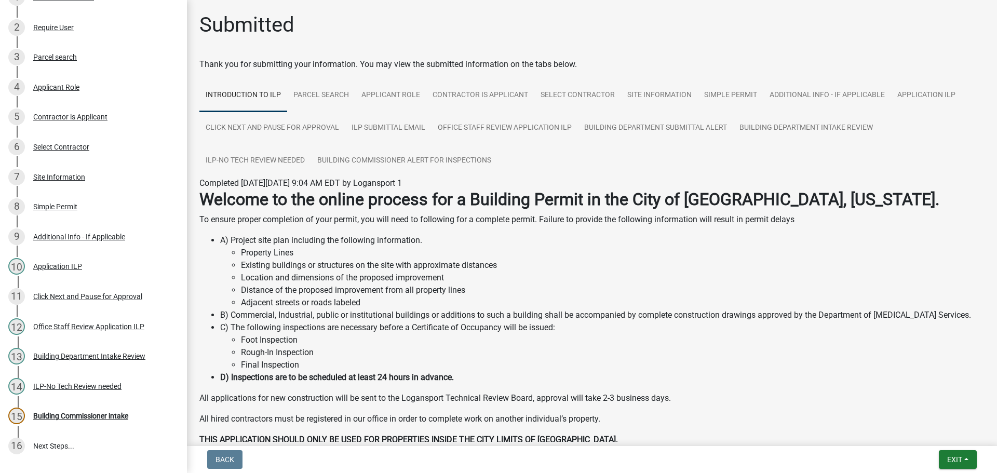
scroll to position [244, 0]
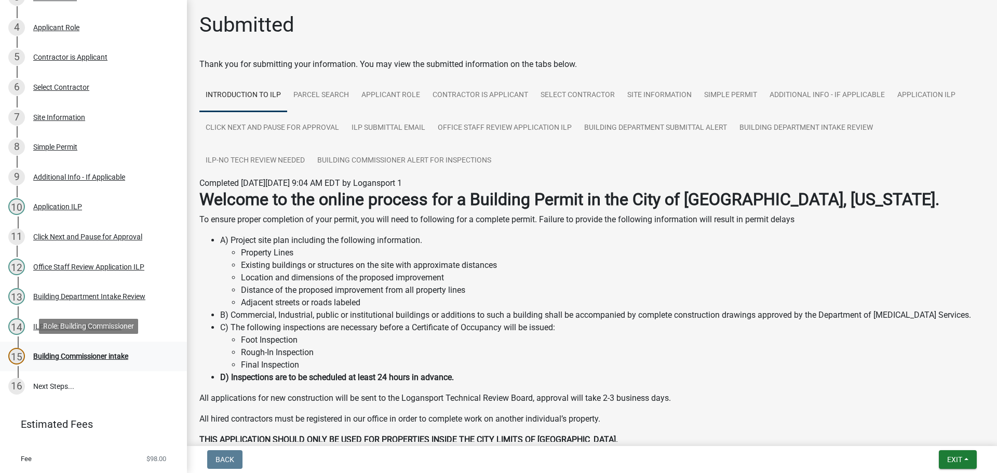
click at [86, 358] on div "Building Commissioner intake" at bounding box center [80, 355] width 95 height 7
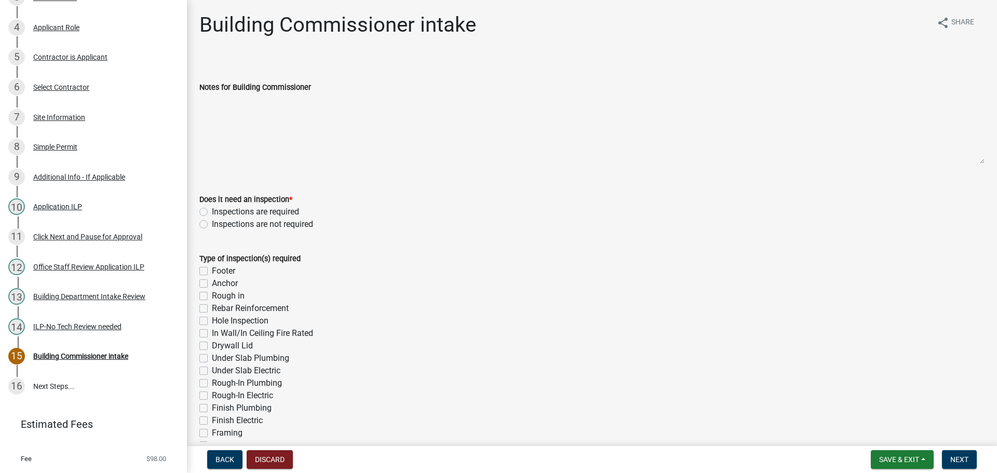
click at [210, 208] on div "Inspections are required" at bounding box center [591, 212] width 785 height 12
click at [212, 211] on label "Inspections are required" at bounding box center [255, 212] width 87 height 12
click at [212, 211] on input "Inspections are required" at bounding box center [215, 209] width 7 height 7
radio input "true"
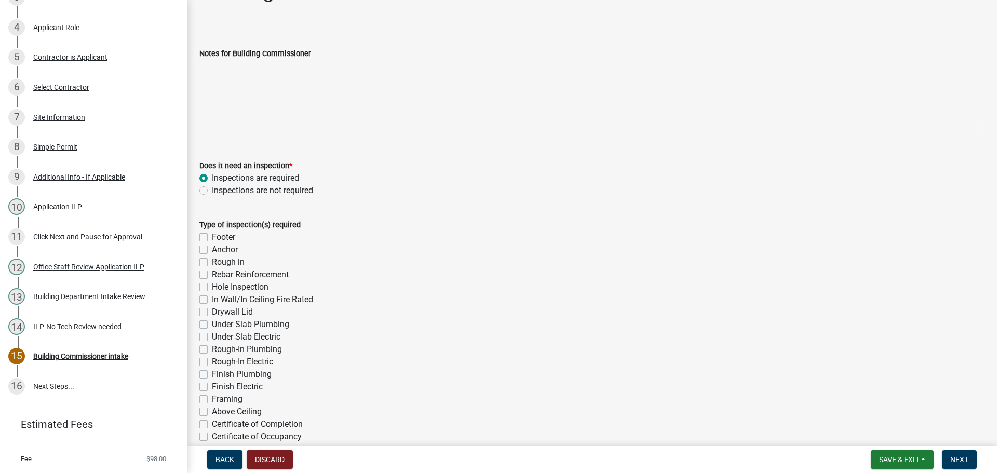
scroll to position [52, 0]
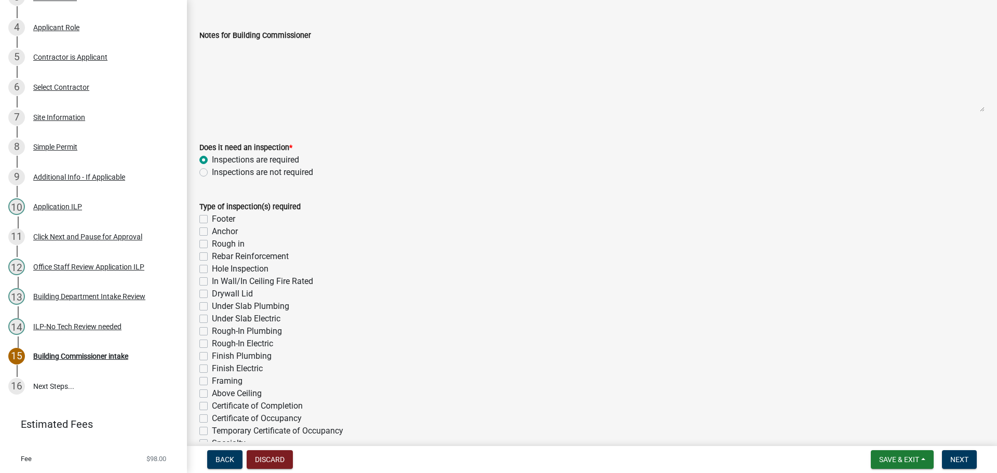
click at [212, 269] on label "Hole Inspection" at bounding box center [240, 269] width 57 height 12
click at [212, 269] on input "Hole Inspection" at bounding box center [215, 266] width 7 height 7
checkbox input "true"
checkbox input "false"
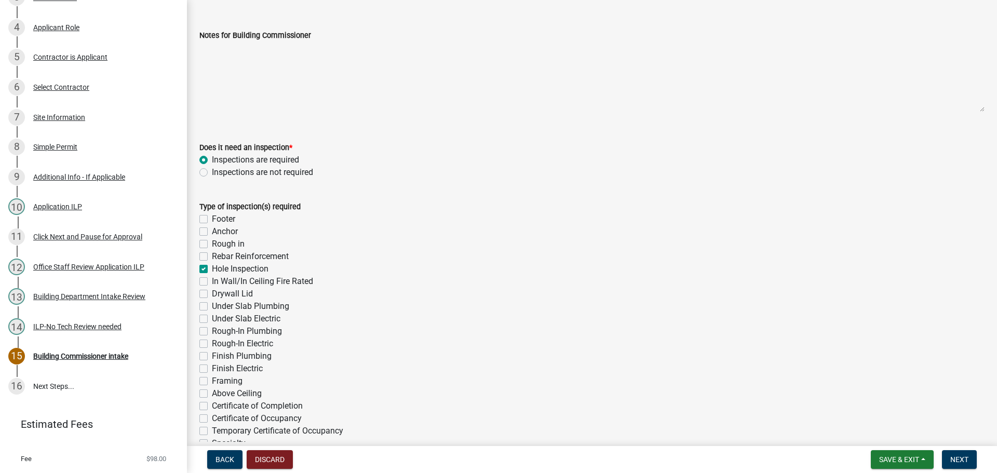
checkbox input "false"
checkbox input "true"
checkbox input "false"
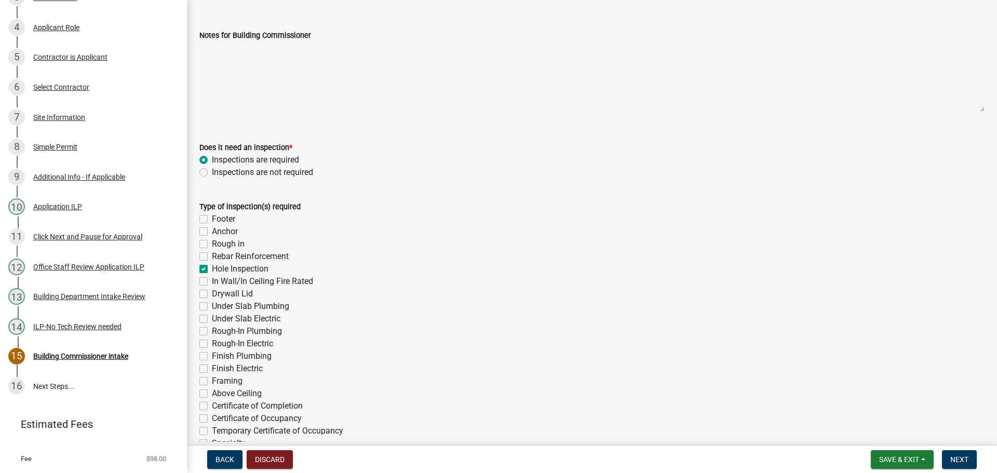
checkbox input "false"
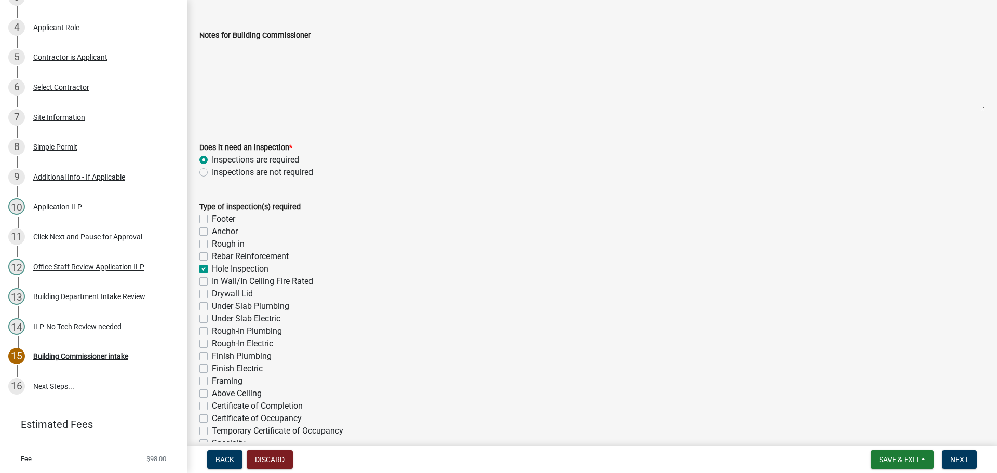
checkbox input "false"
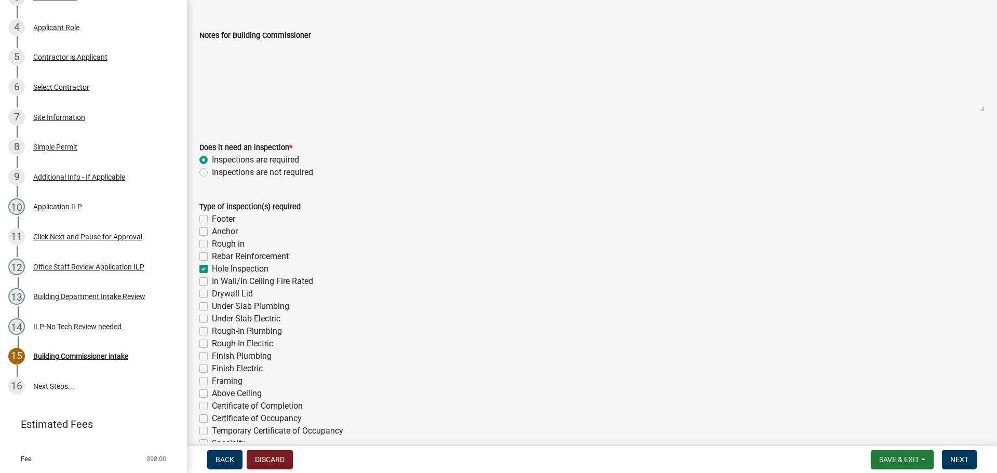
checkbox input "false"
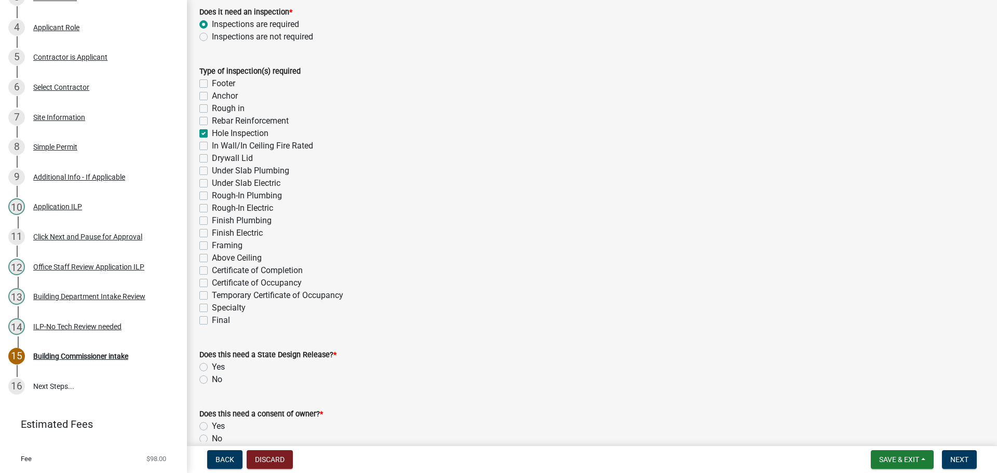
scroll to position [208, 0]
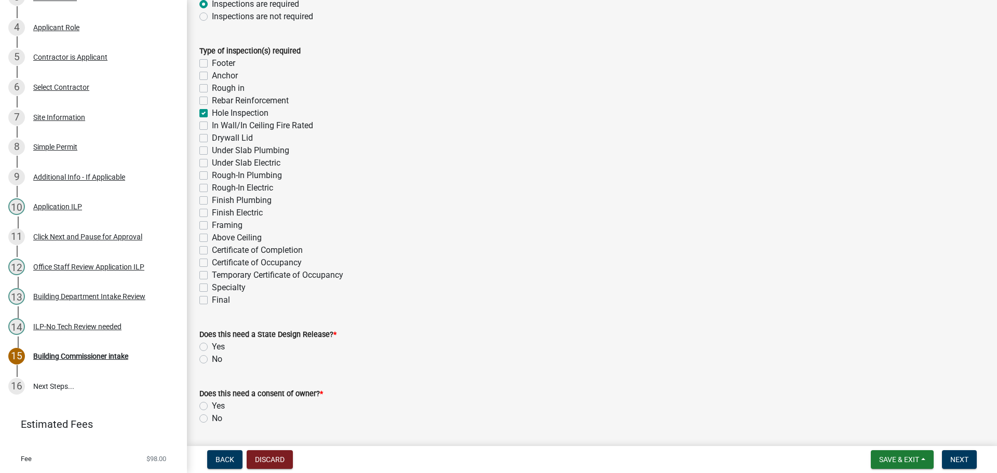
click at [212, 301] on label "Final" at bounding box center [221, 300] width 18 height 12
click at [212, 301] on input "Final" at bounding box center [215, 297] width 7 height 7
checkbox input "true"
checkbox input "false"
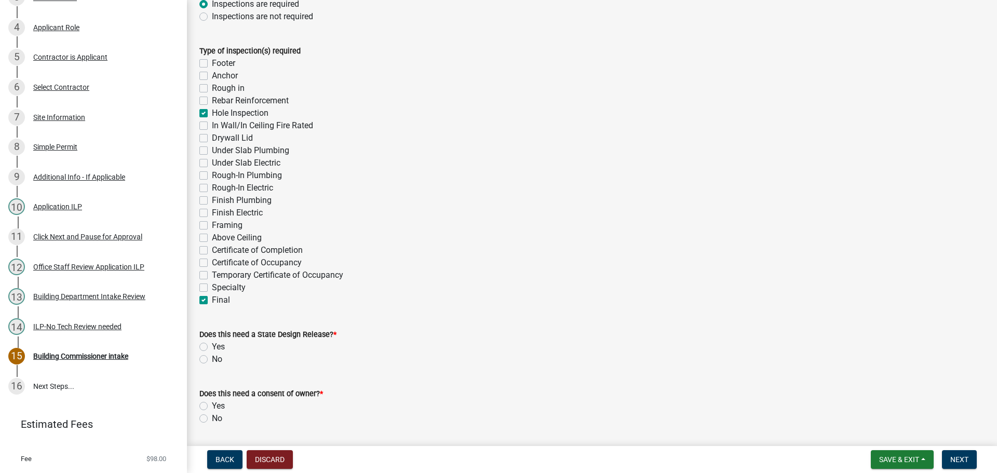
checkbox input "false"
checkbox input "true"
checkbox input "false"
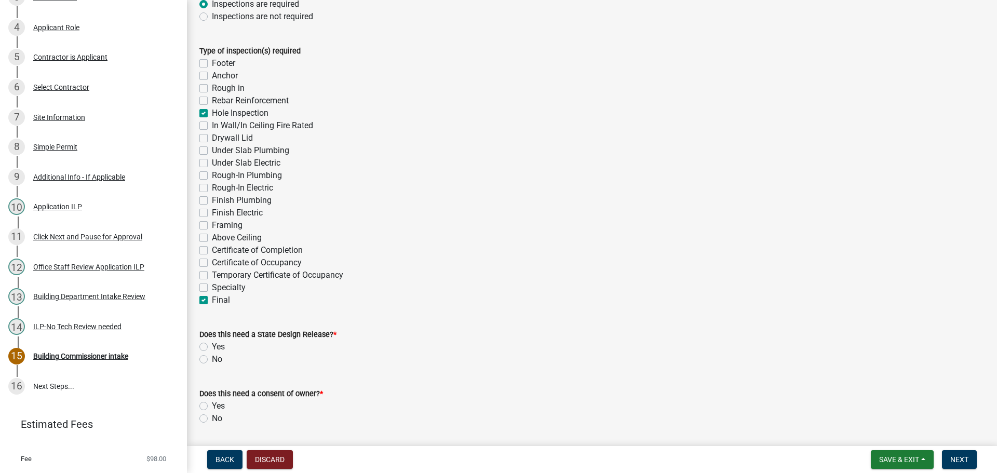
checkbox input "false"
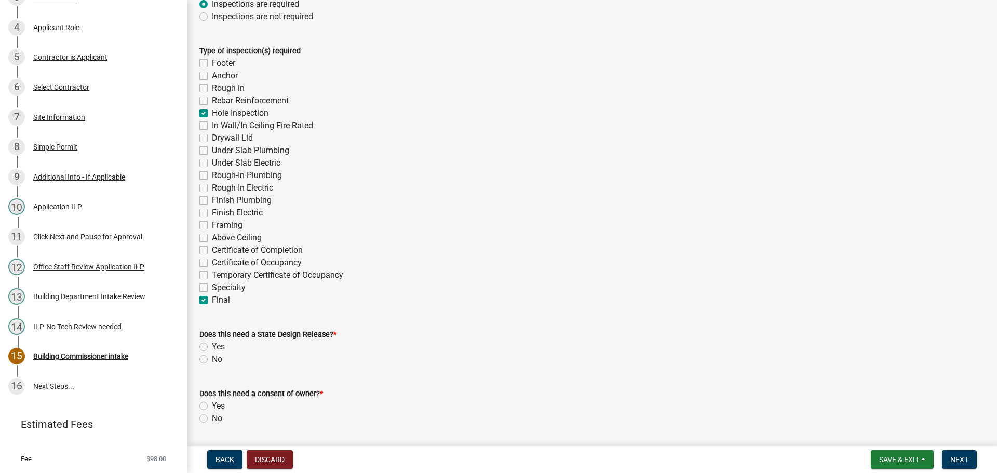
checkbox input "false"
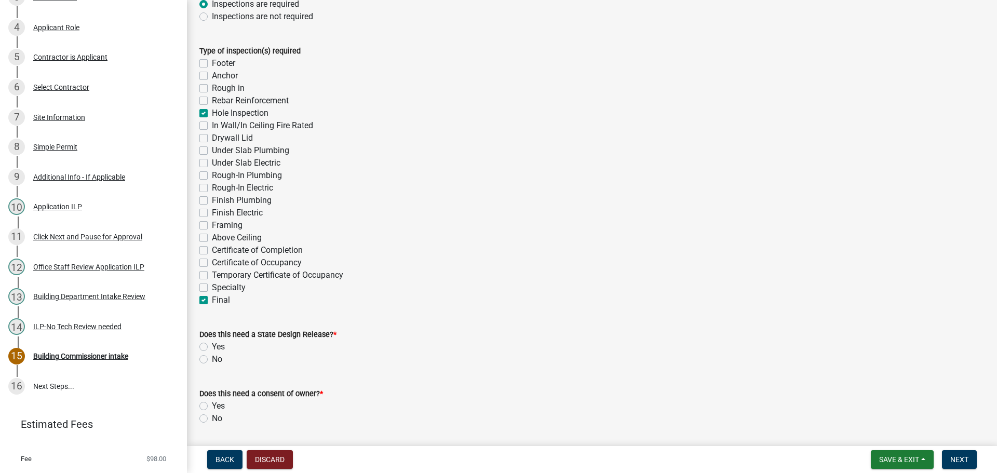
checkbox input "false"
checkbox input "true"
click at [205, 363] on div "No" at bounding box center [591, 359] width 785 height 12
click at [212, 361] on label "No" at bounding box center [217, 359] width 10 height 12
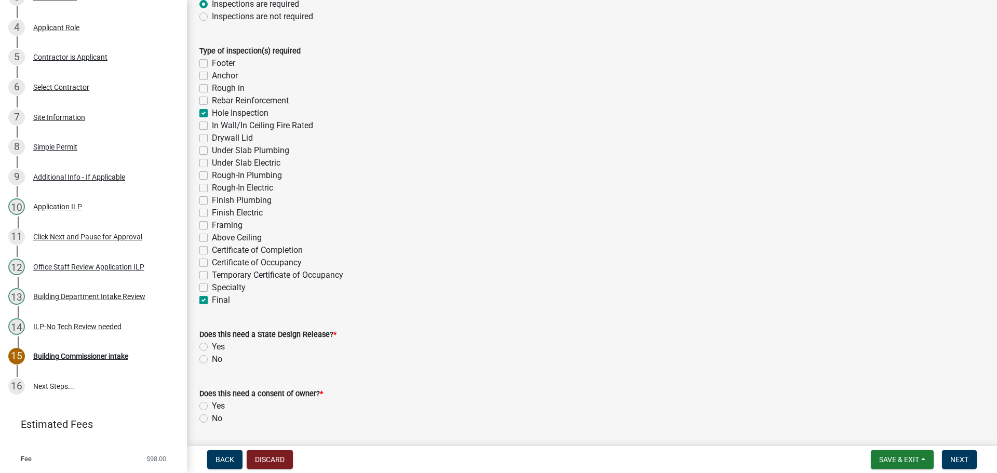
click at [212, 360] on input "No" at bounding box center [215, 356] width 7 height 7
radio input "true"
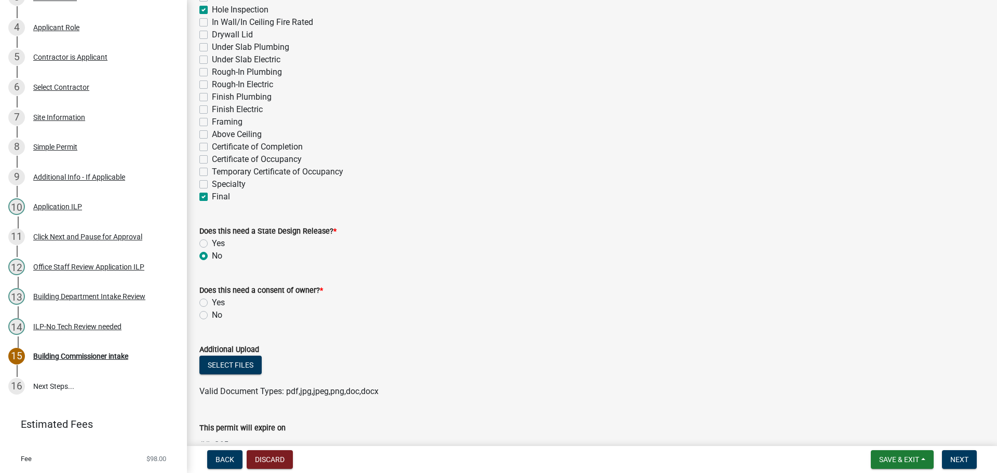
scroll to position [311, 0]
click at [202, 307] on div "Yes" at bounding box center [591, 302] width 785 height 12
click at [212, 315] on label "No" at bounding box center [217, 314] width 10 height 12
click at [212, 315] on input "No" at bounding box center [215, 311] width 7 height 7
radio input "true"
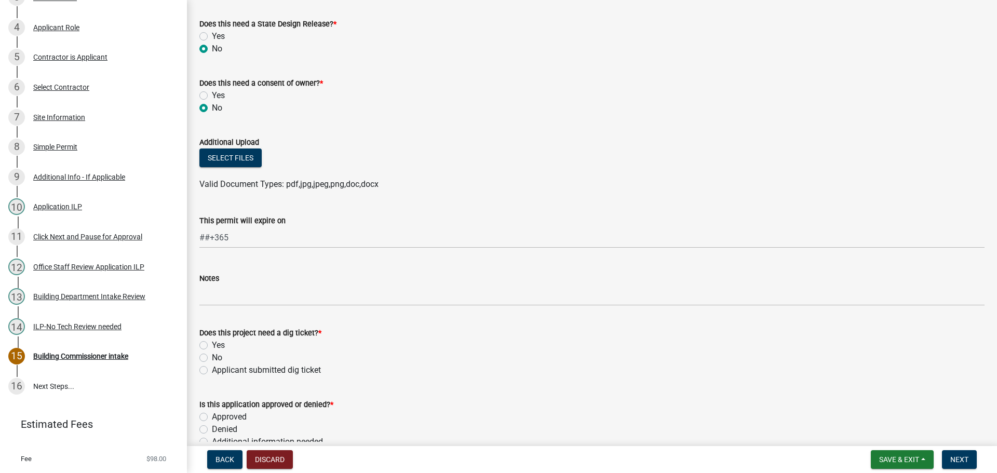
scroll to position [519, 0]
click at [212, 370] on label "Applicant submitted dig ticket" at bounding box center [266, 369] width 109 height 12
click at [212, 370] on input "Applicant submitted dig ticket" at bounding box center [215, 366] width 7 height 7
radio input "true"
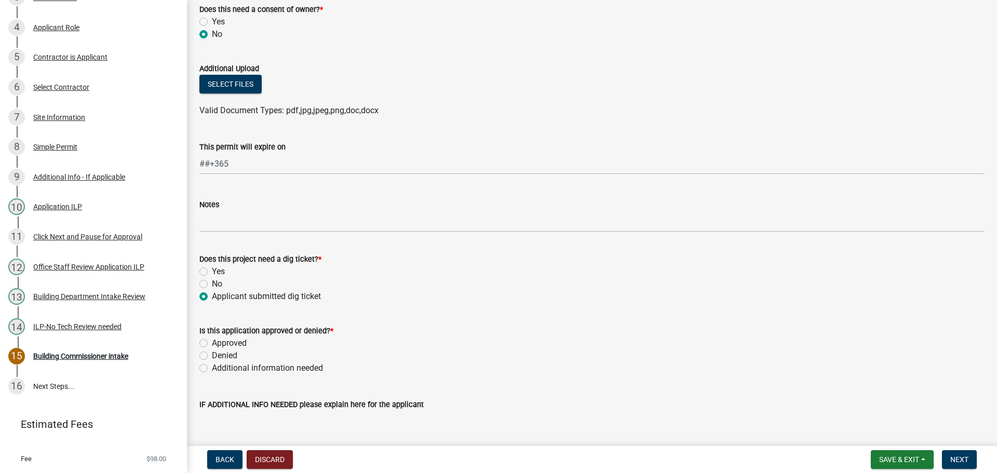
scroll to position [623, 0]
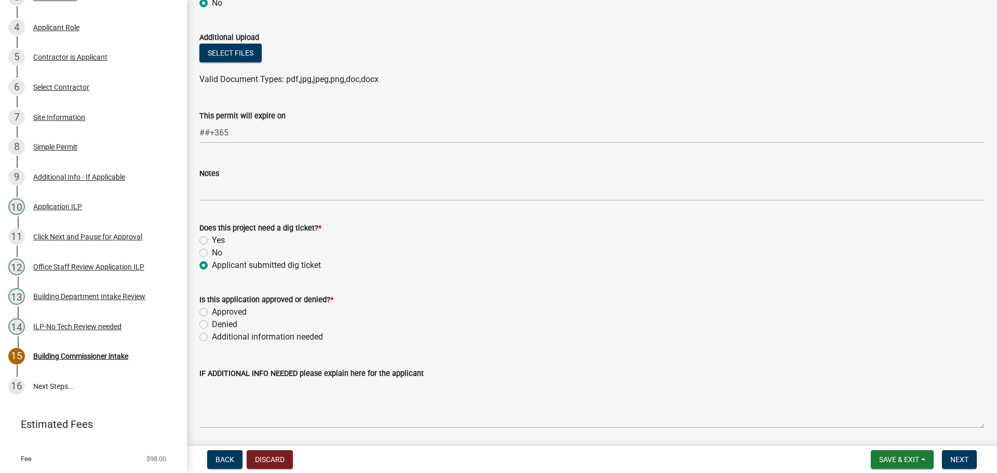
click at [212, 310] on label "Approved" at bounding box center [229, 312] width 35 height 12
click at [212, 310] on input "Approved" at bounding box center [215, 309] width 7 height 7
radio input "true"
click at [962, 456] on span "Next" at bounding box center [959, 459] width 18 height 8
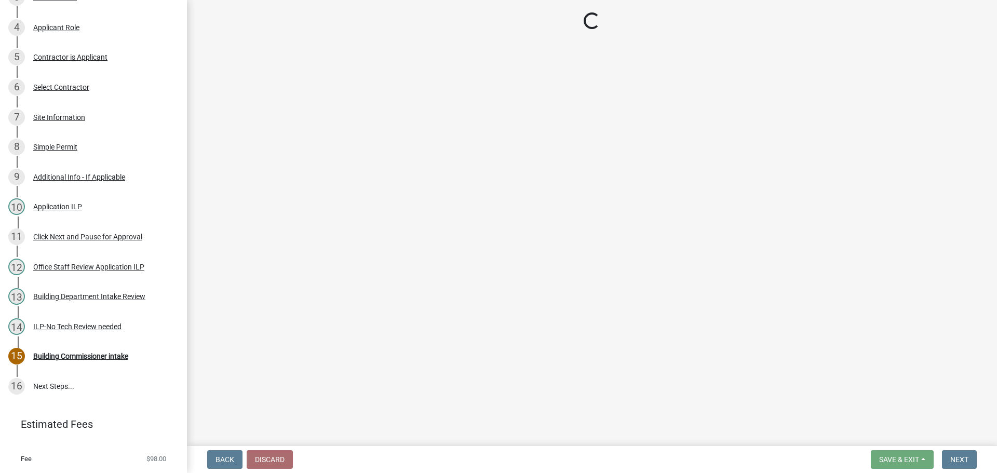
scroll to position [334, 0]
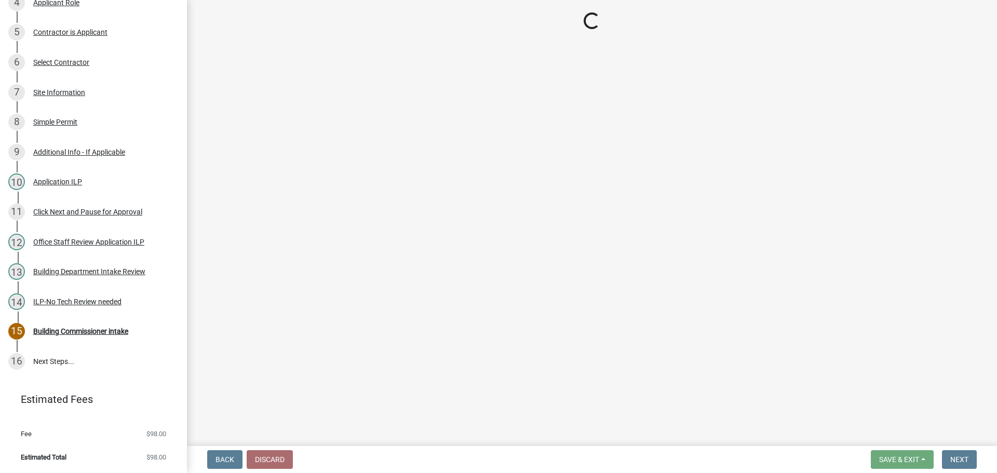
select select "3: 3"
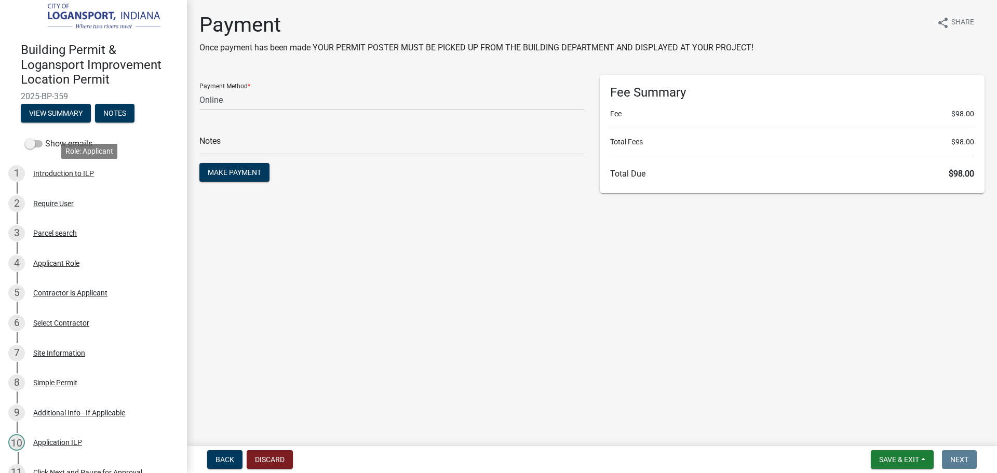
scroll to position [0, 0]
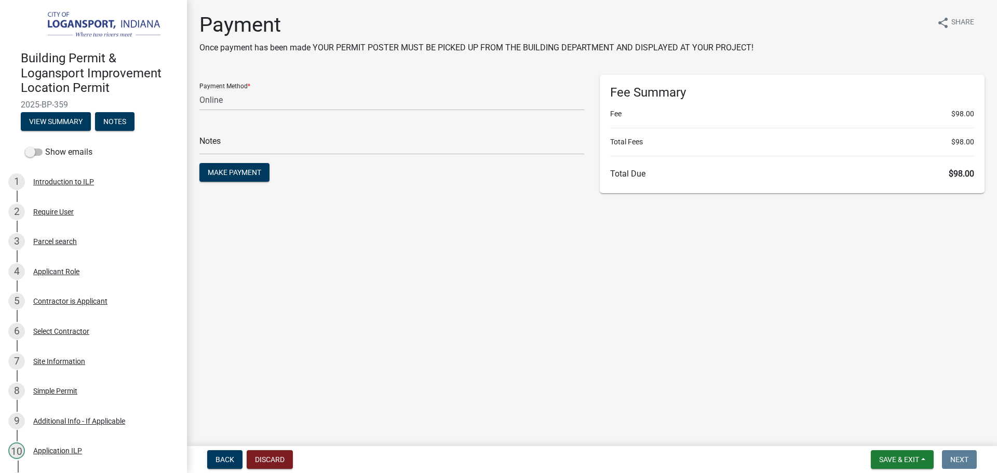
click at [47, 101] on span "2025-BP-359" at bounding box center [93, 105] width 145 height 10
copy div "2025-BP-359 View Summary Notes"
click at [256, 177] on button "Make Payment" at bounding box center [234, 172] width 70 height 19
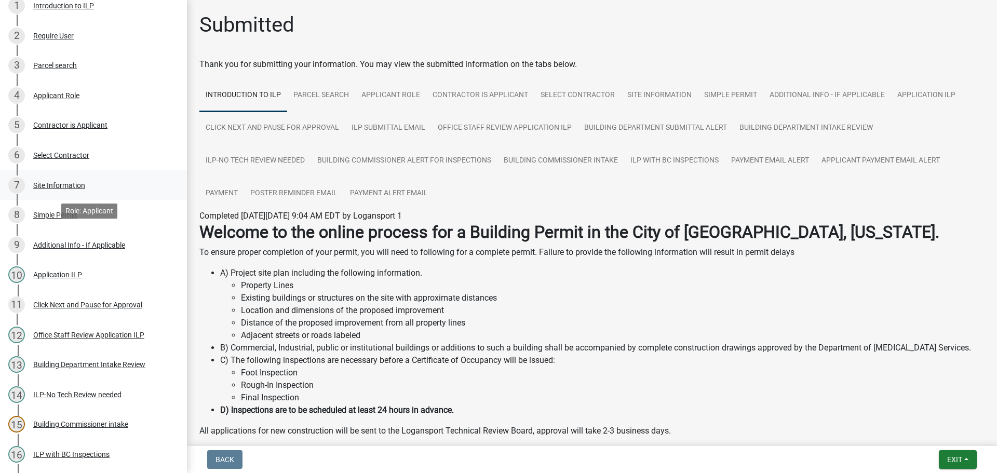
scroll to position [260, 0]
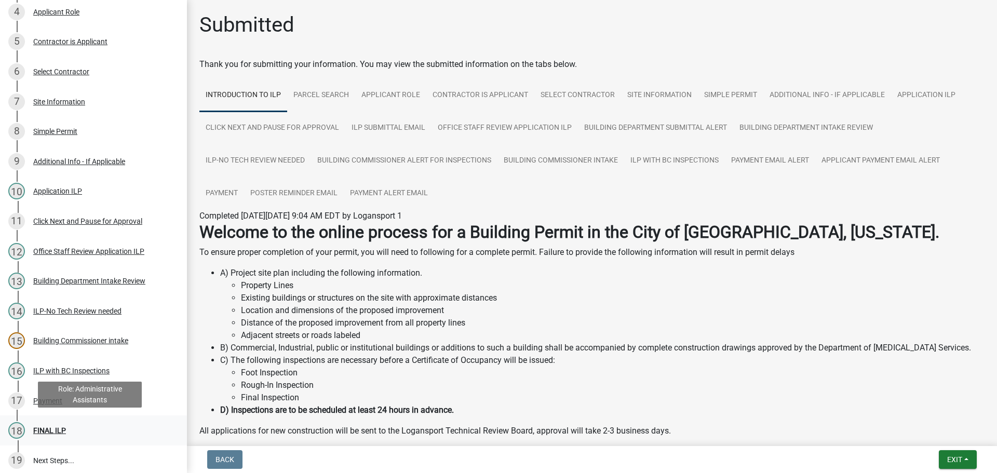
click at [48, 429] on div "FINAL ILP" at bounding box center [49, 430] width 33 height 7
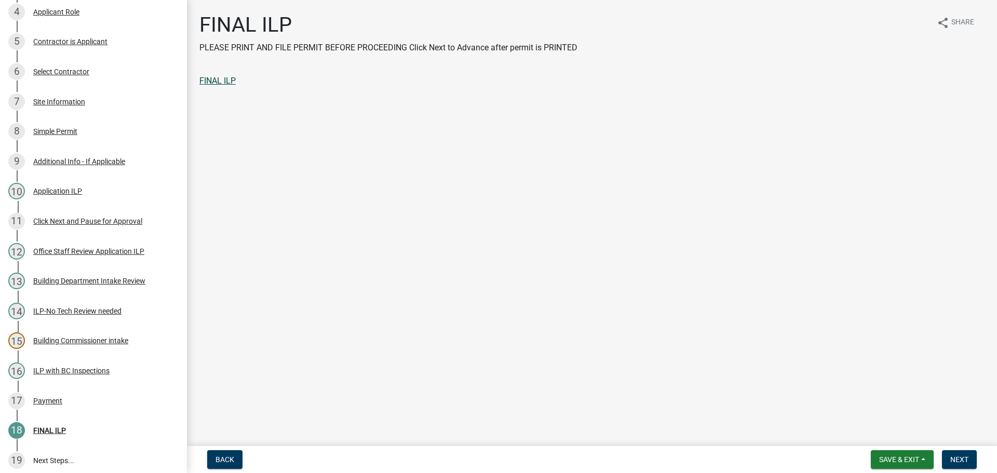
click at [222, 84] on link "FINAL ILP" at bounding box center [217, 81] width 36 height 10
click at [955, 458] on span "Next" at bounding box center [959, 459] width 18 height 8
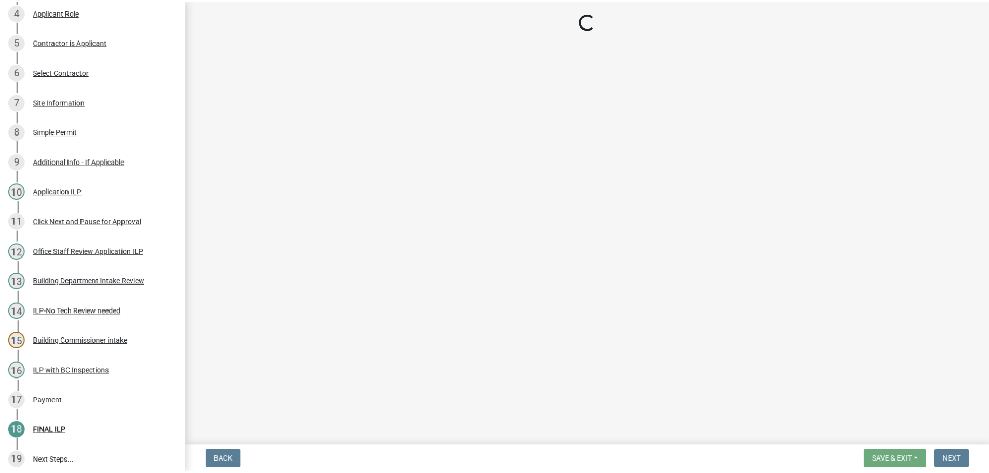
scroll to position [349, 0]
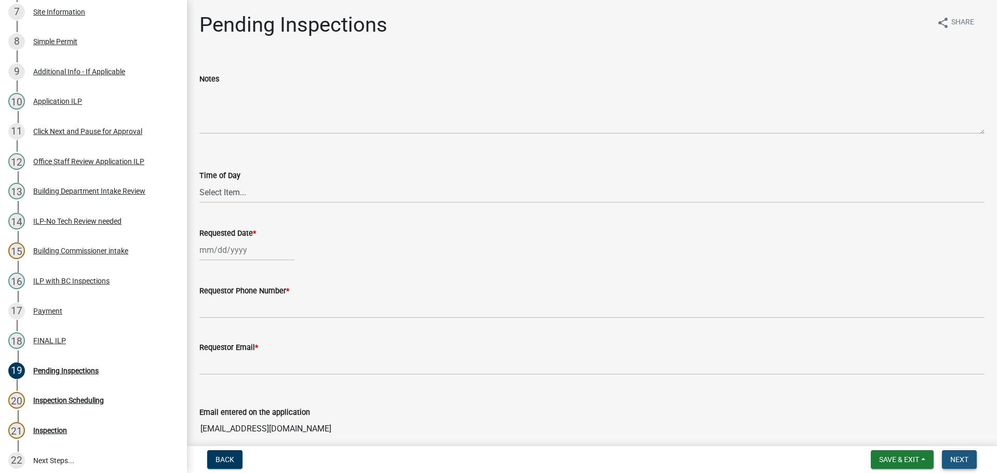
click at [964, 467] on button "Next" at bounding box center [959, 459] width 35 height 19
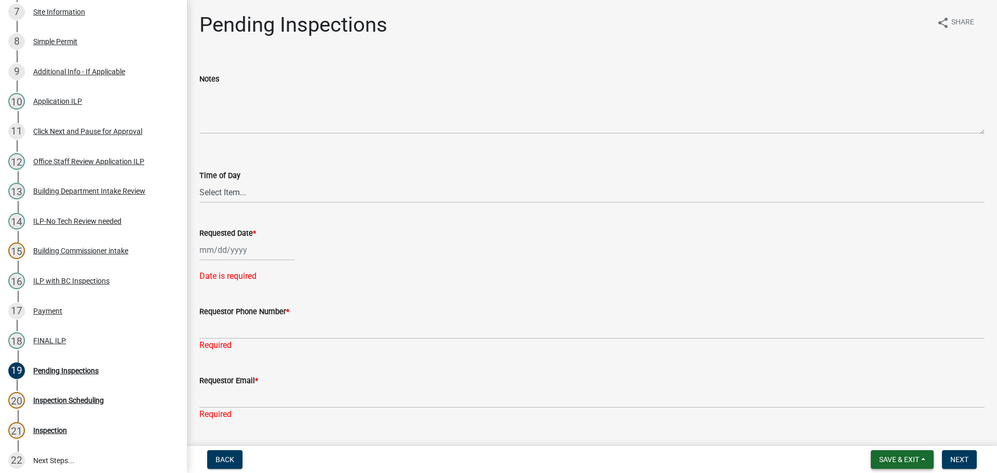
click at [919, 468] on button "Save & Exit" at bounding box center [901, 459] width 63 height 19
click at [906, 444] on button "Save & Exit" at bounding box center [891, 432] width 83 height 25
